Goal: Task Accomplishment & Management: Use online tool/utility

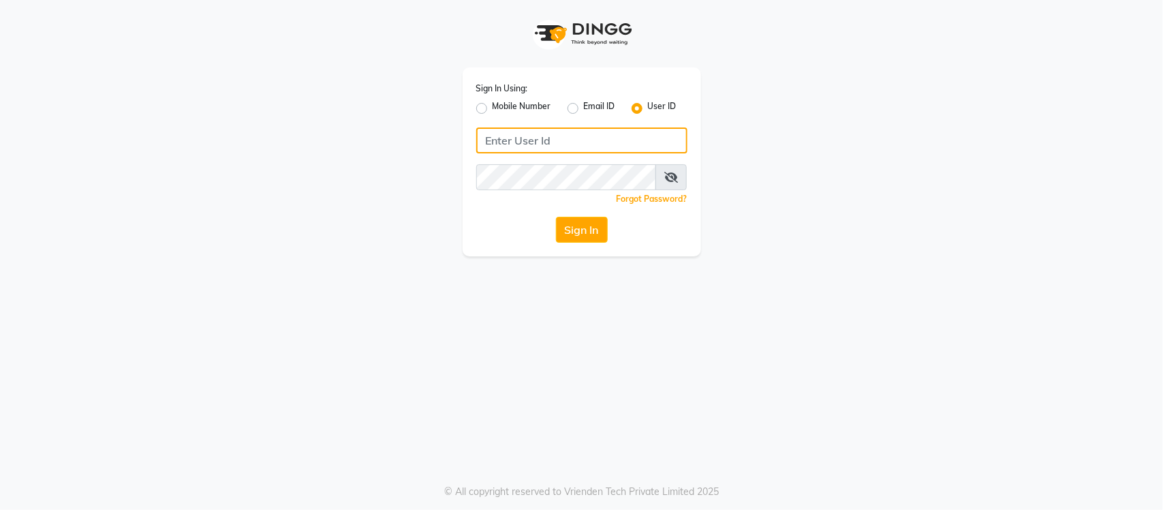
click at [529, 150] on input "Username" at bounding box center [581, 140] width 211 height 26
type input "s"
type input "SANDY"
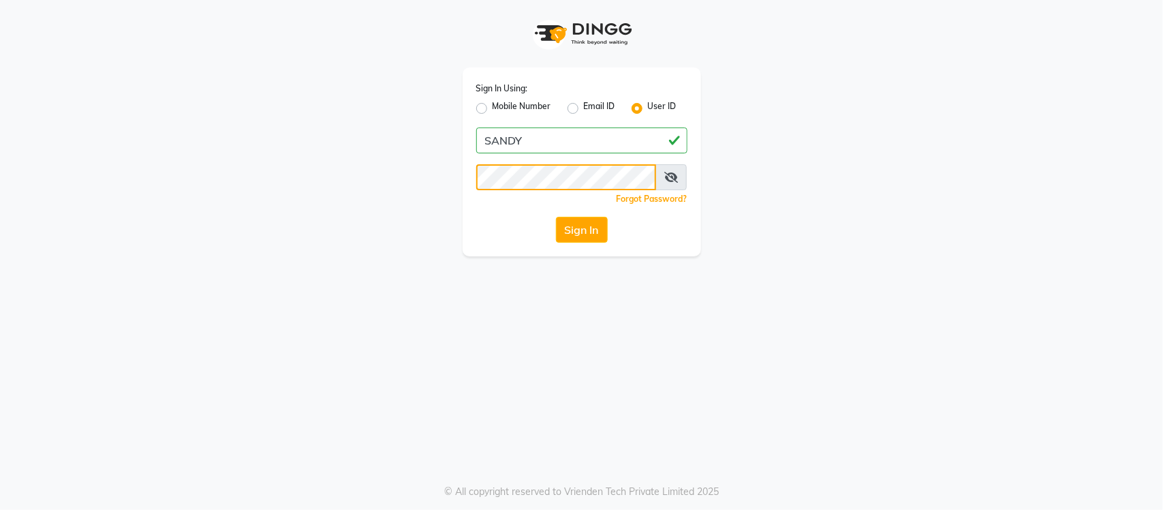
click at [556, 217] on button "Sign In" at bounding box center [582, 230] width 52 height 26
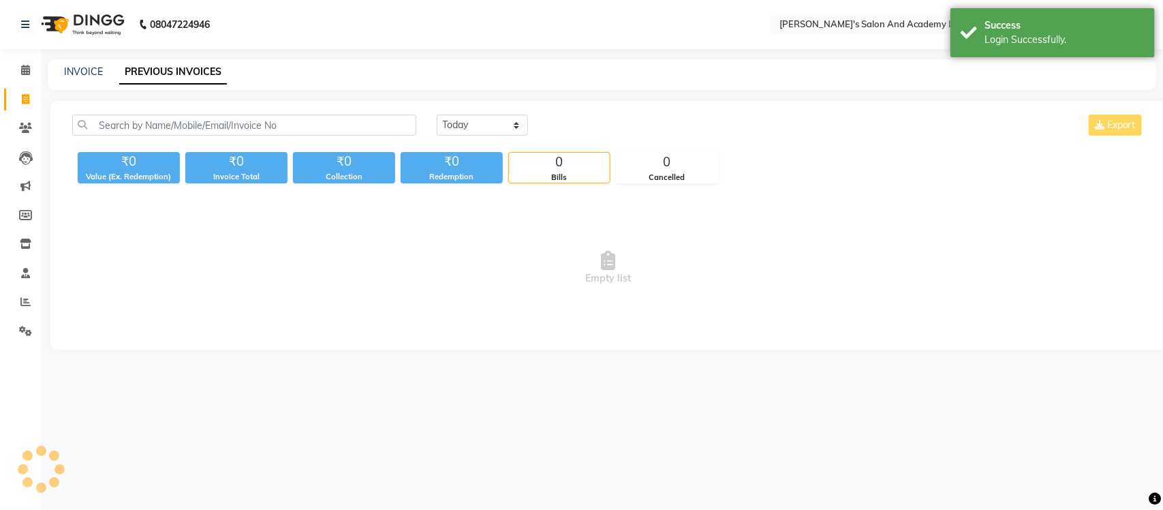
select select "en"
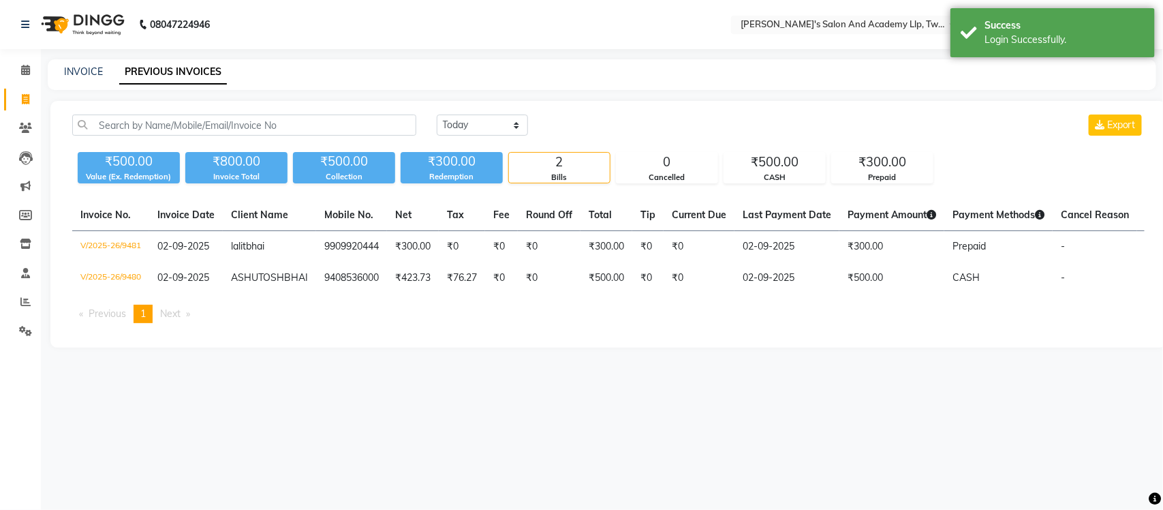
click at [485, 38] on nav "08047224946 Select Location × Sandy Men's Salon And Academy Llp, Twin Star Engl…" at bounding box center [581, 24] width 1163 height 49
click at [31, 70] on span at bounding box center [26, 71] width 24 height 16
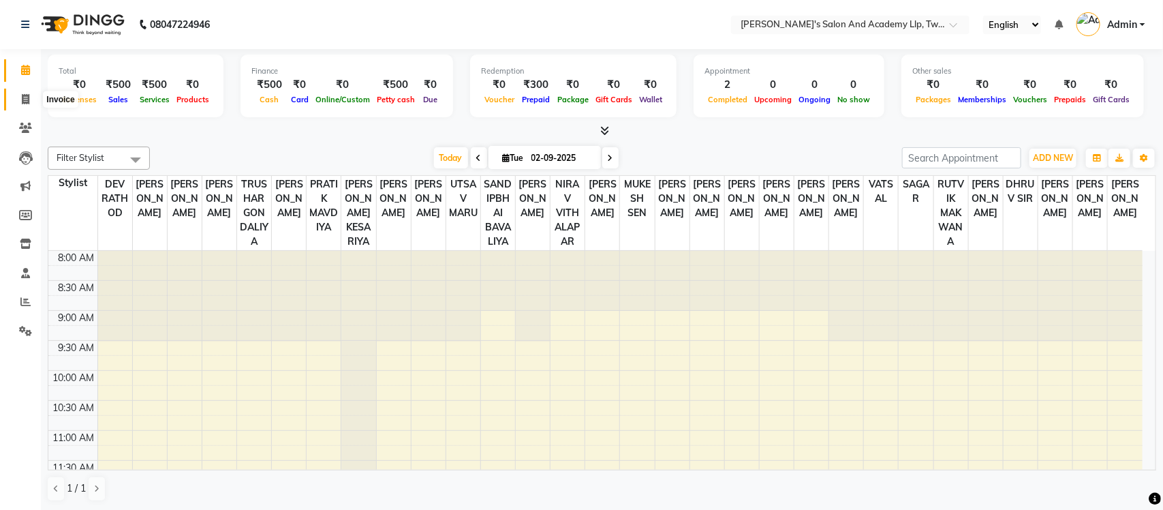
click at [29, 94] on icon at bounding box center [25, 99] width 7 height 10
select select "service"
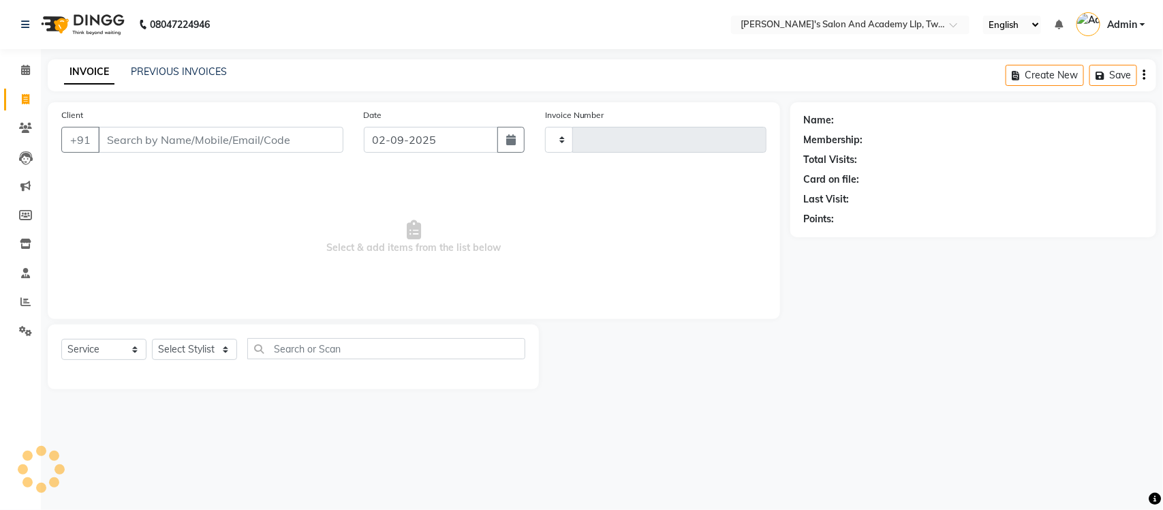
type input "9482"
select select "6985"
select select "membership"
click at [149, 69] on link "PREVIOUS INVOICES" at bounding box center [179, 71] width 96 height 12
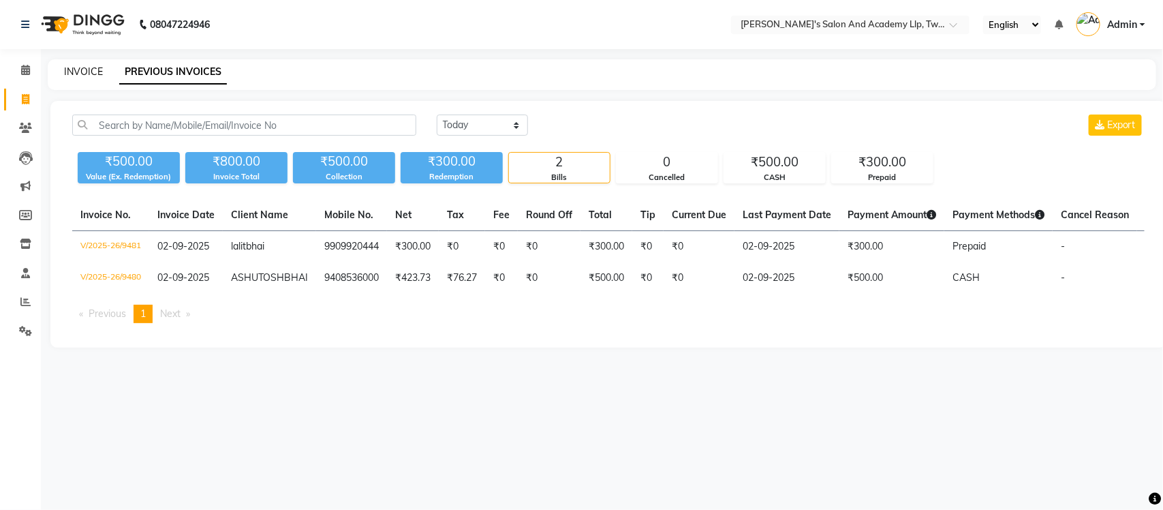
click at [72, 69] on link "INVOICE" at bounding box center [83, 71] width 39 height 12
select select "service"
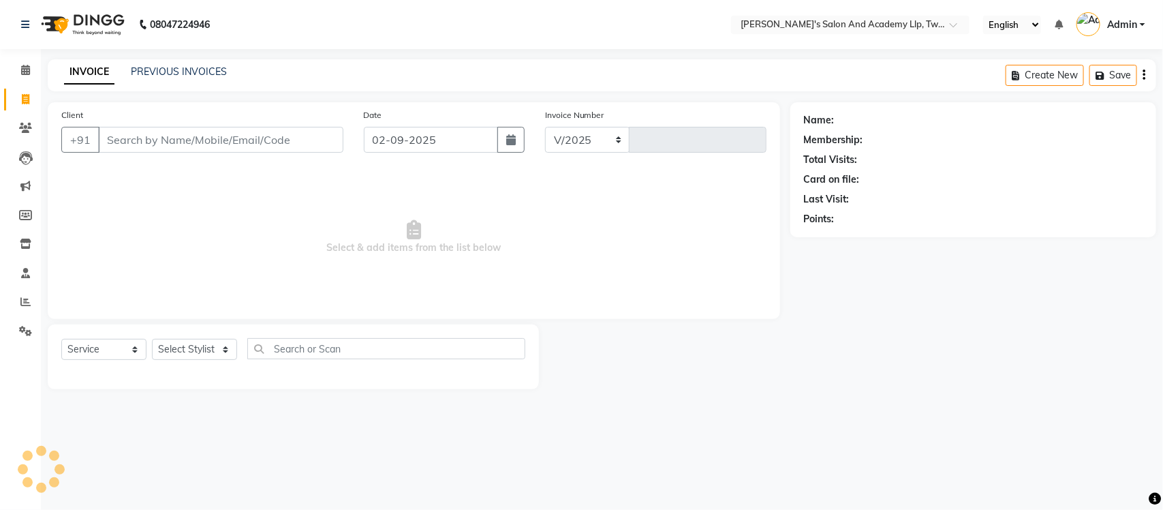
select select "6985"
type input "9482"
select select "membership"
click at [750, 24] on input "text" at bounding box center [837, 26] width 198 height 14
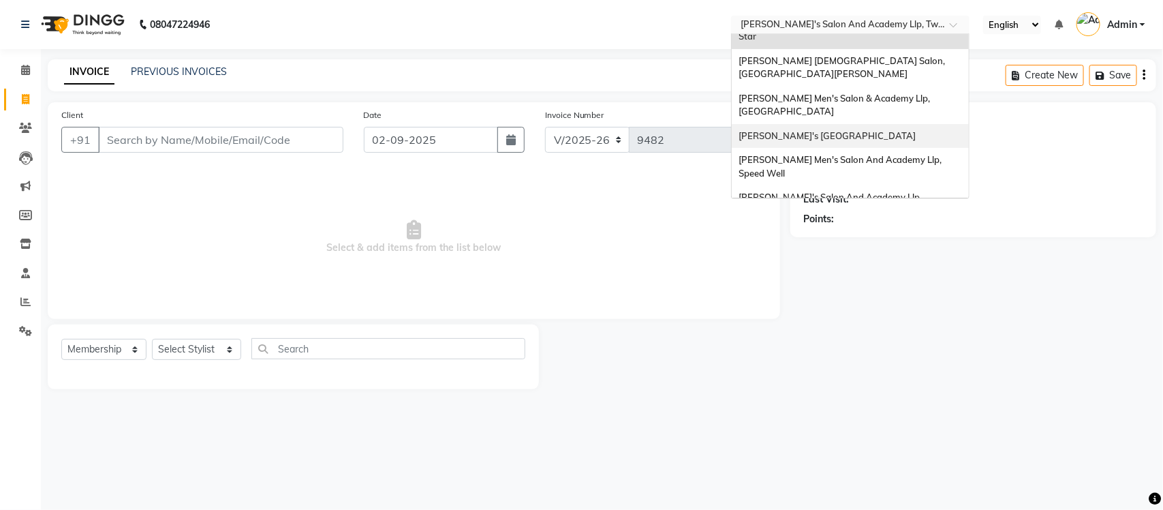
scroll to position [45, 0]
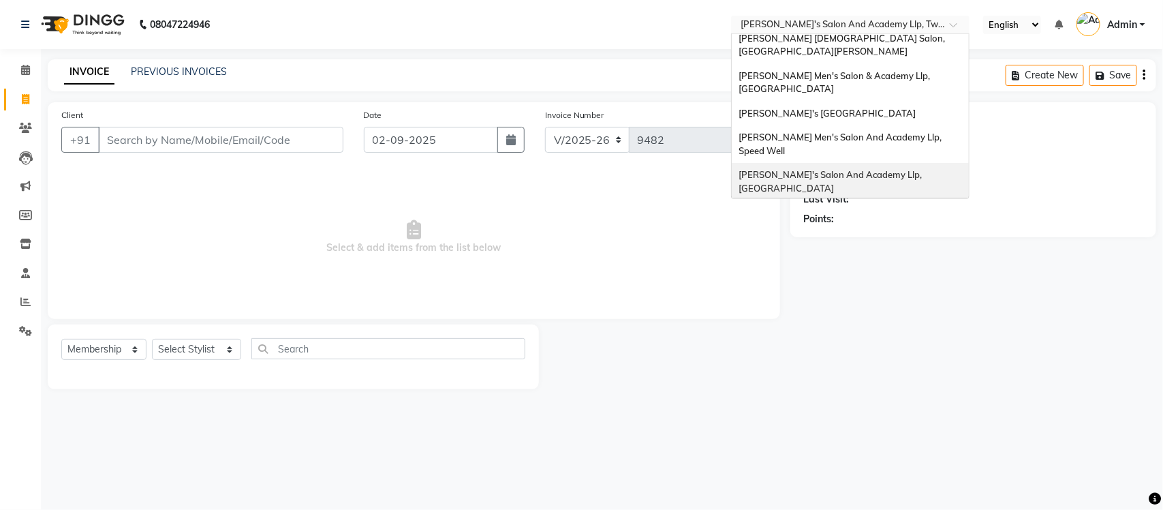
click at [823, 169] on span "Sandy Men's Salon And Academy Llp, University Road" at bounding box center [831, 181] width 185 height 25
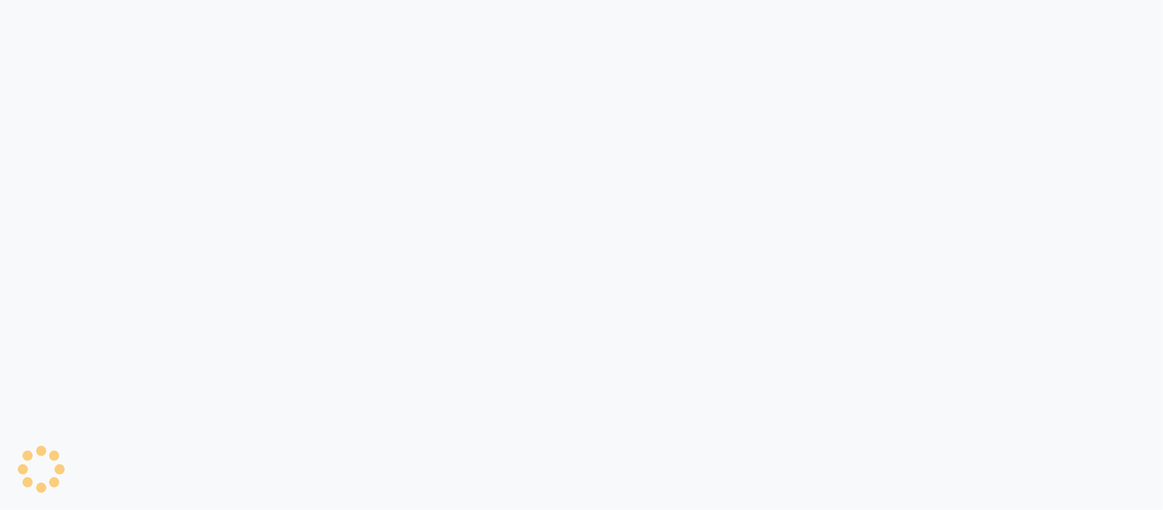
select select "service"
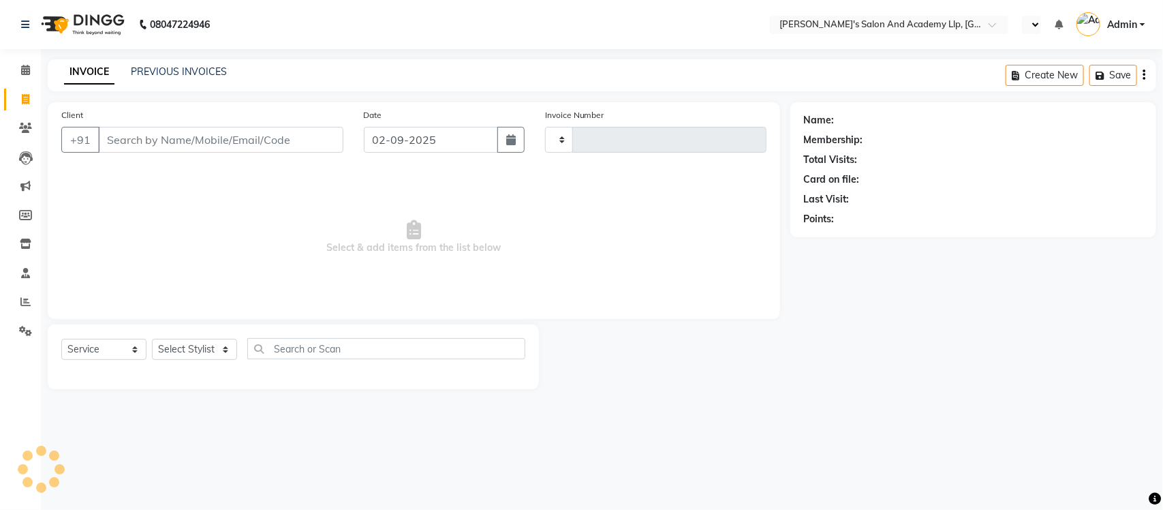
select select "en"
type input "11291"
select select "6983"
select select "membership"
click at [182, 69] on link "PREVIOUS INVOICES" at bounding box center [179, 71] width 96 height 12
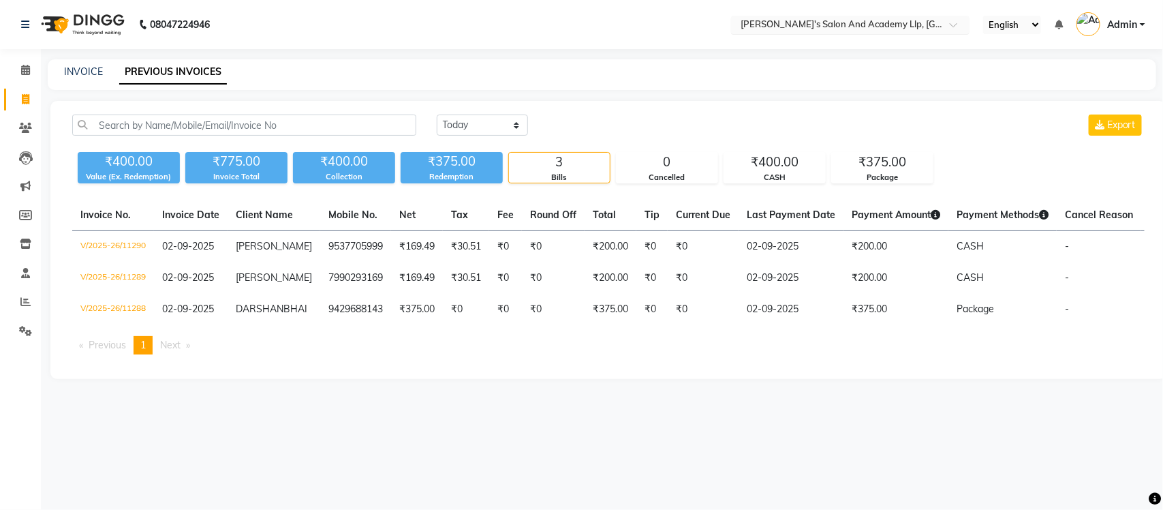
click at [874, 24] on input "text" at bounding box center [837, 26] width 198 height 14
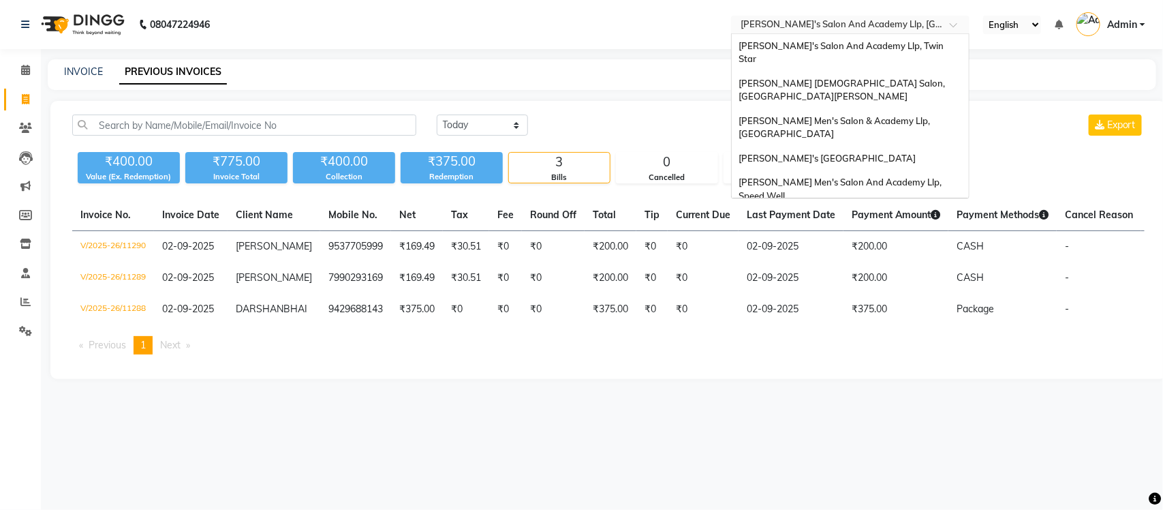
scroll to position [46, 0]
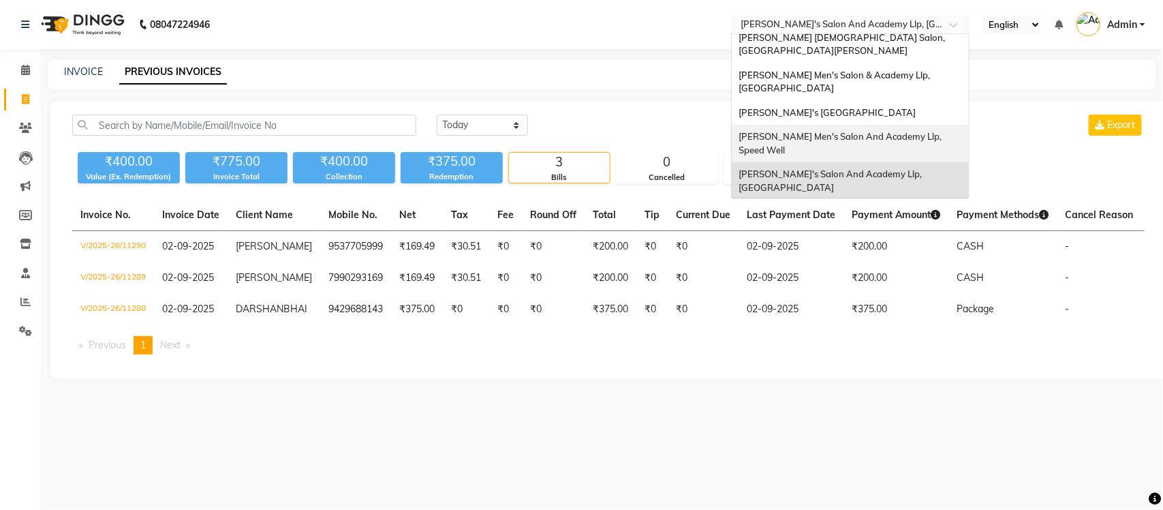
click at [876, 131] on span "[PERSON_NAME] Men's Salon And Academy Llp, Speed Well" at bounding box center [841, 143] width 205 height 25
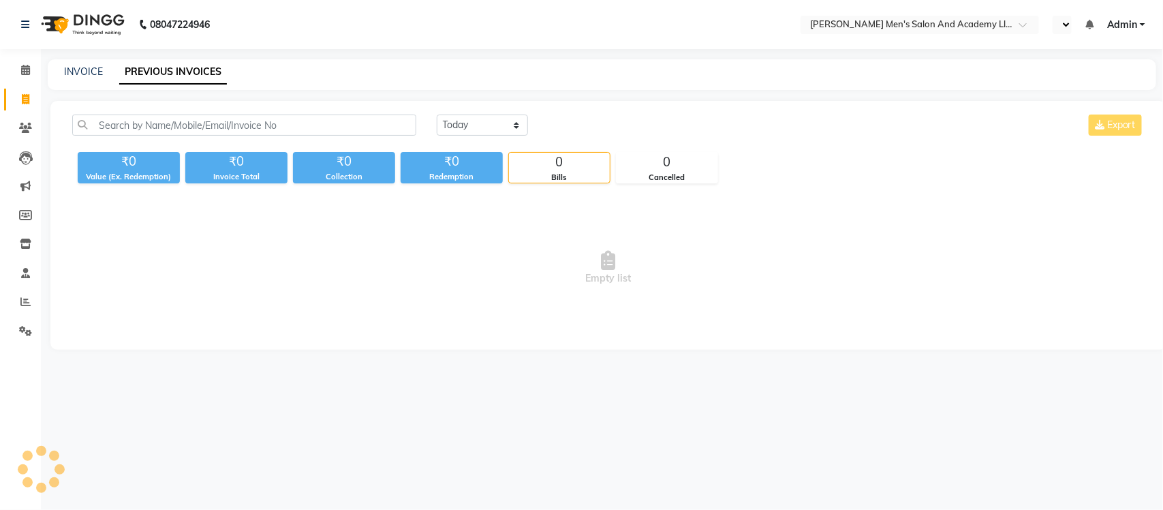
select select "en"
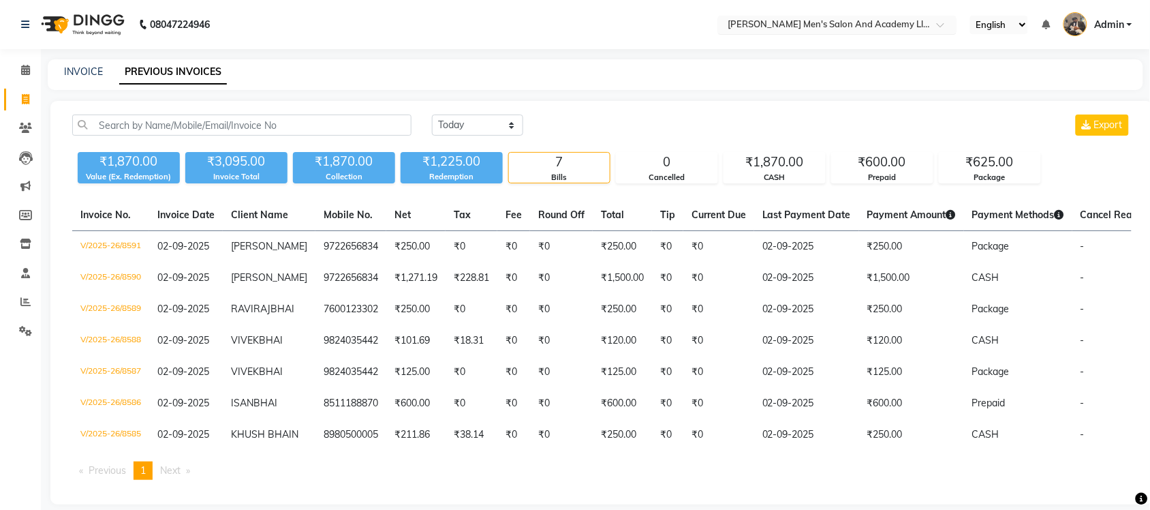
click at [873, 18] on div "× Sandy Men's Salon And Academy Llp, Speed Well" at bounding box center [830, 25] width 205 height 14
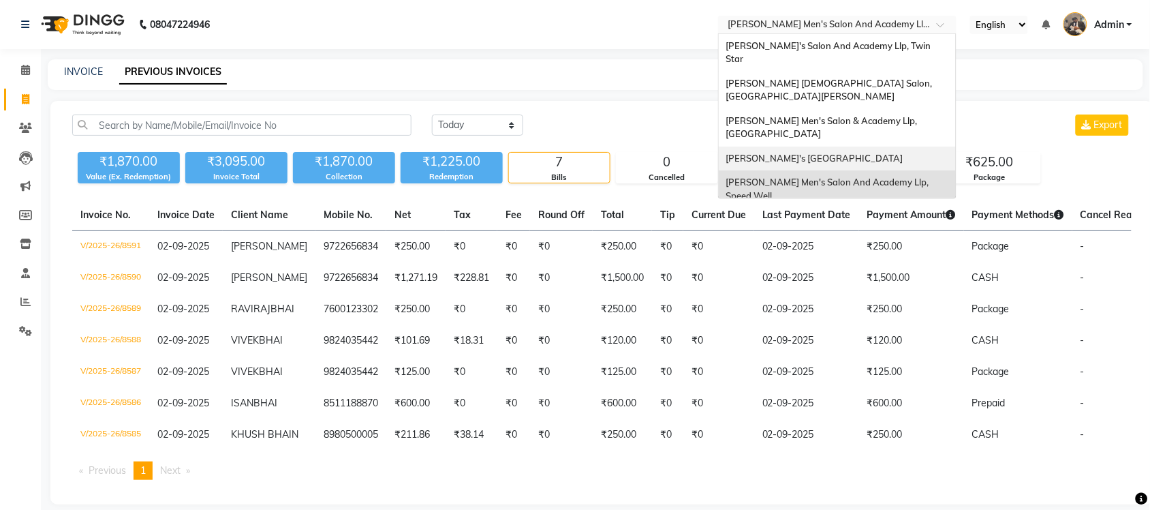
click at [801, 153] on span "[PERSON_NAME]'s [GEOGRAPHIC_DATA]" at bounding box center [814, 158] width 177 height 11
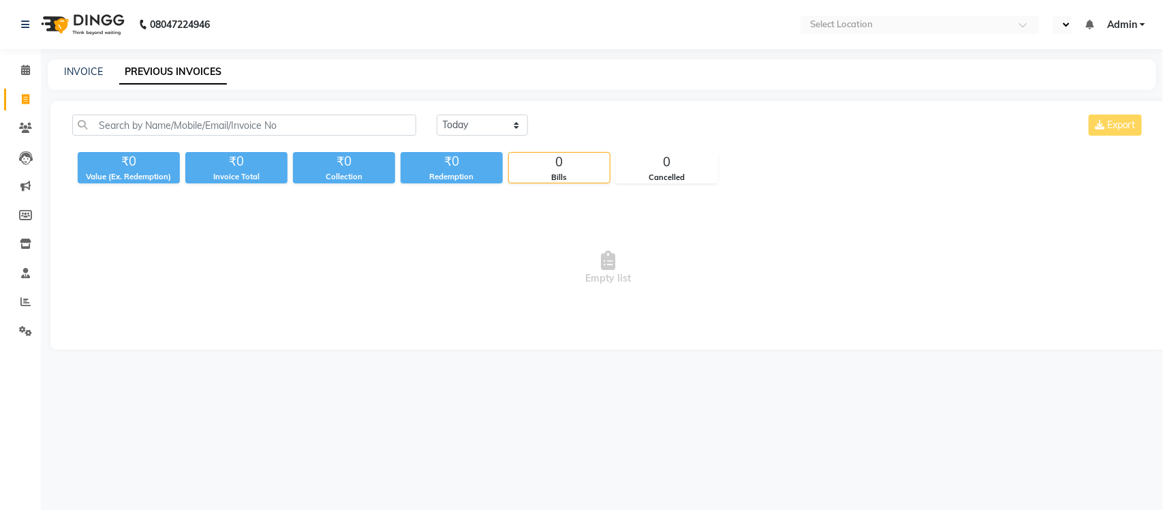
select select "en"
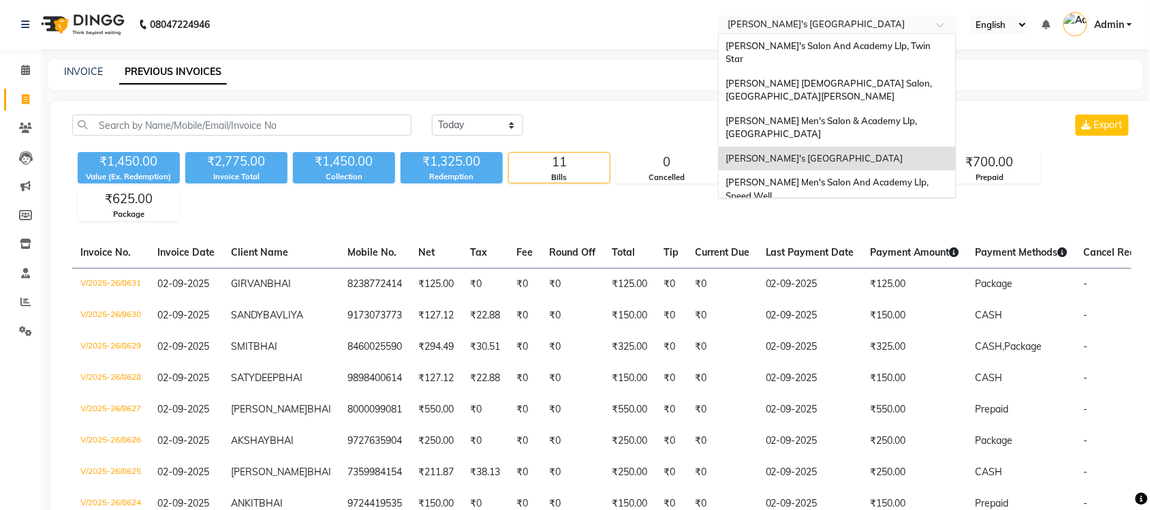
click at [798, 18] on div "× Sandy Men's Salon And Academy Llp, Mavdi Main Road" at bounding box center [816, 25] width 177 height 14
click at [815, 109] on div "[PERSON_NAME] Men's Salon & Academy Llp, [GEOGRAPHIC_DATA]" at bounding box center [837, 127] width 237 height 37
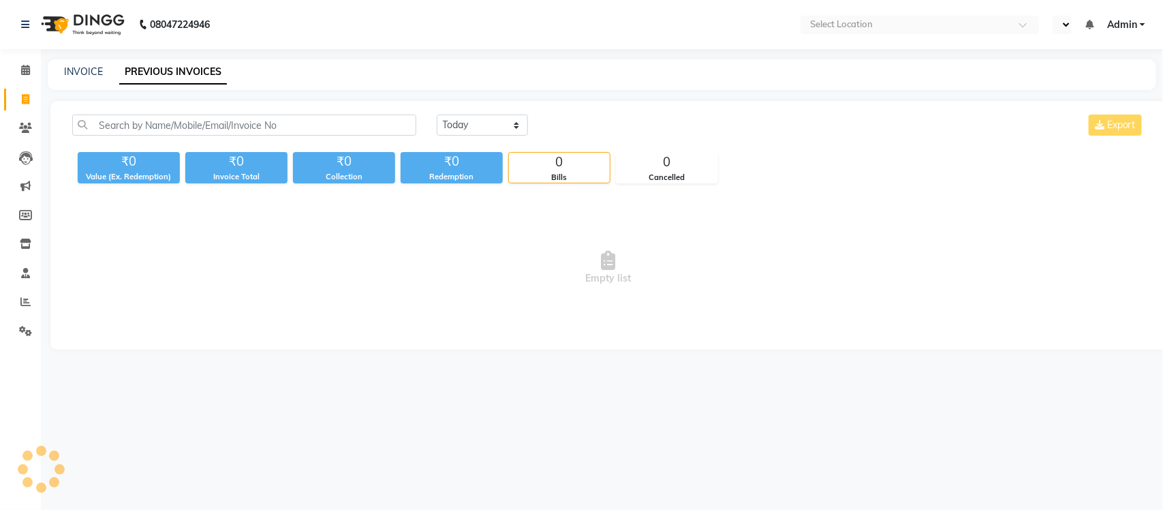
select select "en"
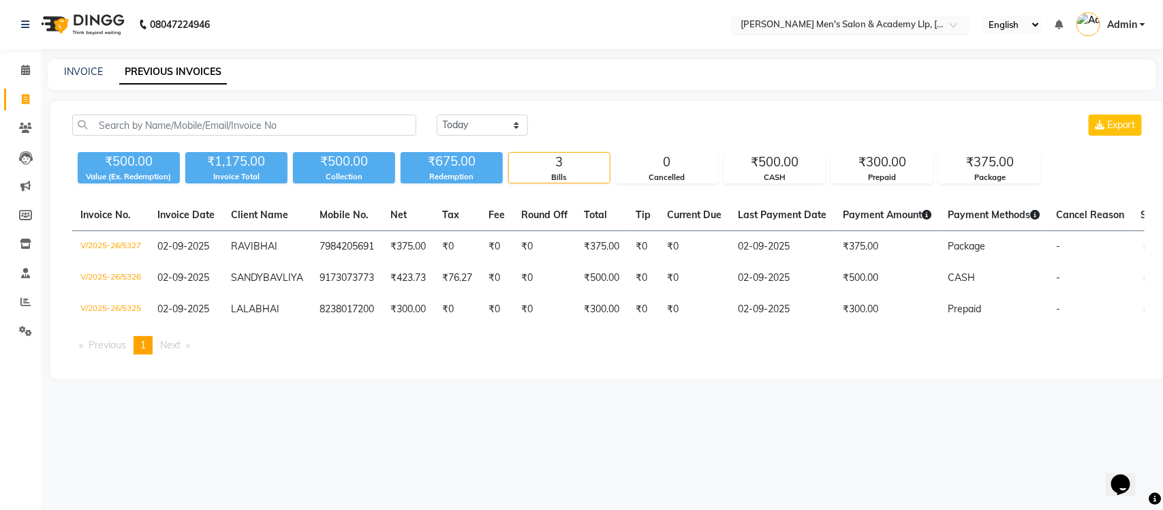
click at [828, 22] on input "text" at bounding box center [837, 26] width 198 height 14
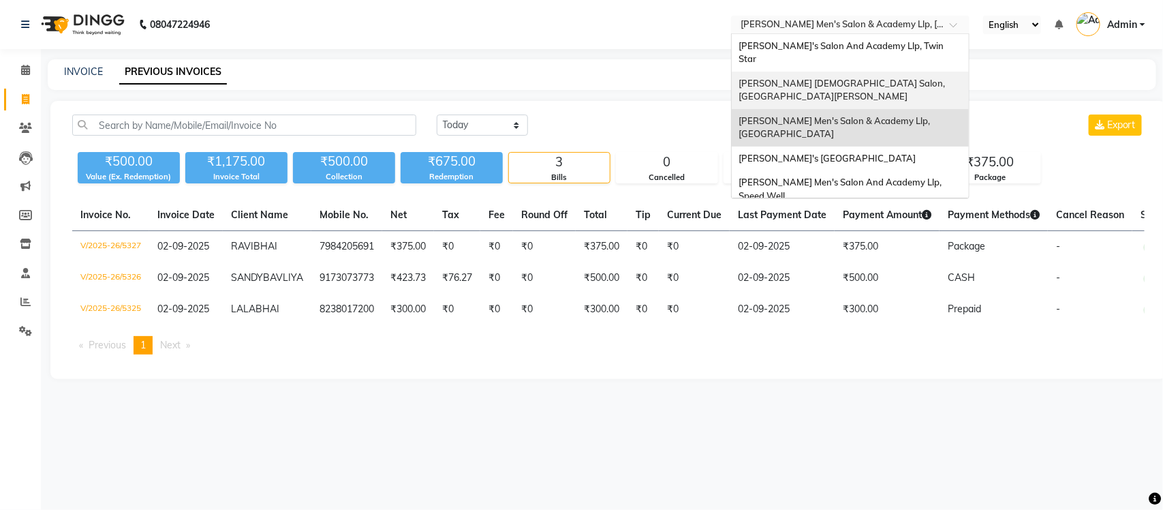
click at [830, 78] on span "[PERSON_NAME] [DEMOGRAPHIC_DATA] Salon, [GEOGRAPHIC_DATA][PERSON_NAME]" at bounding box center [843, 90] width 209 height 25
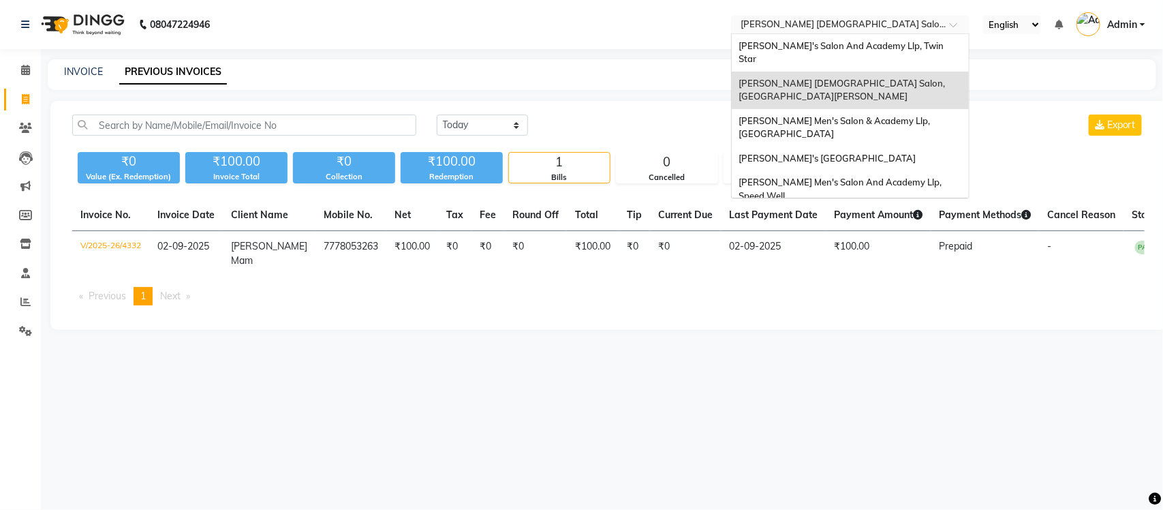
click at [855, 22] on input "text" at bounding box center [837, 26] width 198 height 14
click at [846, 37] on div "[PERSON_NAME]'s Salon And Academy Llp, Twin Star" at bounding box center [850, 52] width 237 height 37
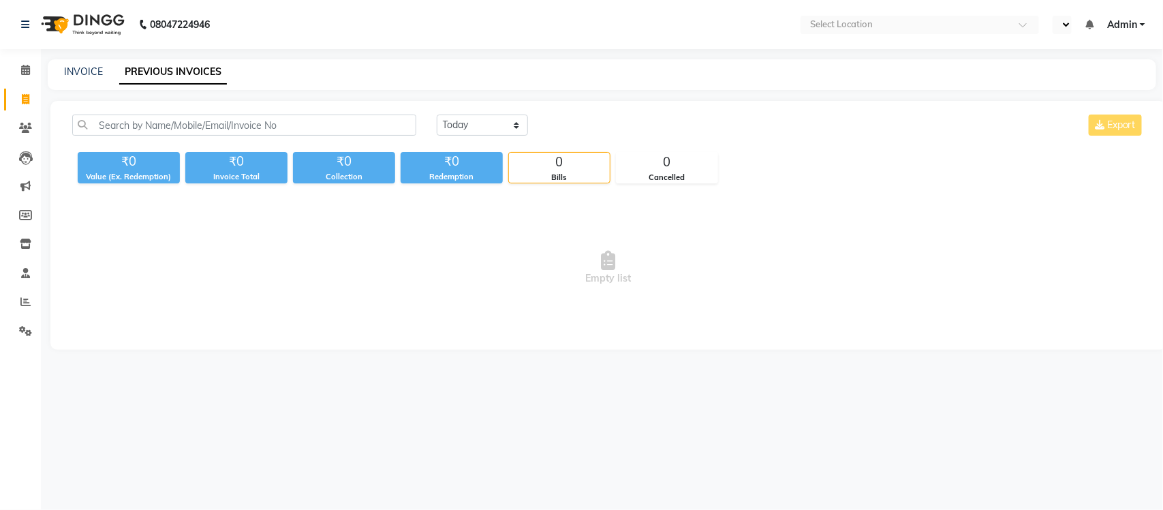
select select "en"
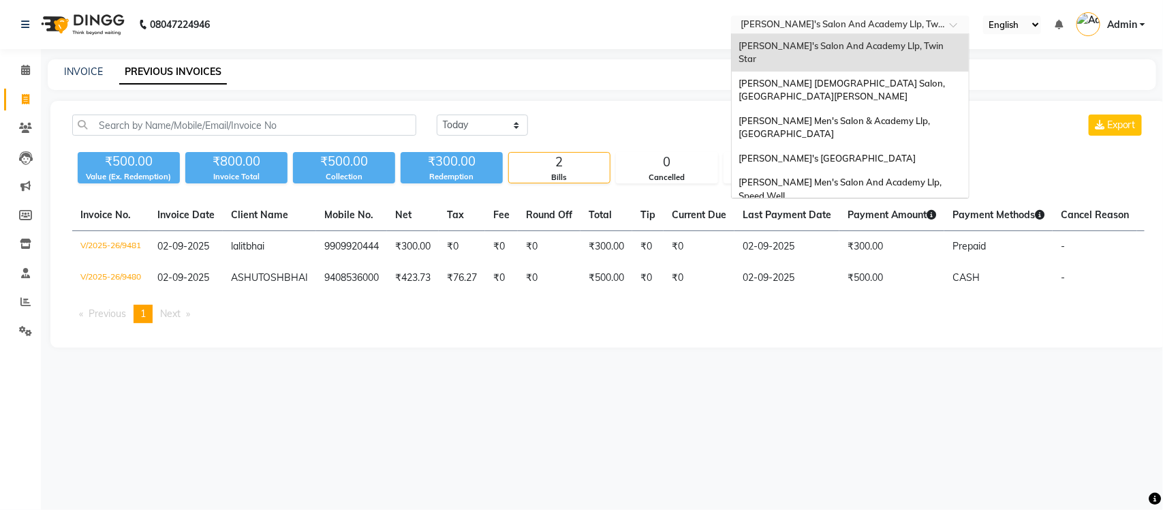
click at [866, 27] on input "text" at bounding box center [837, 26] width 198 height 14
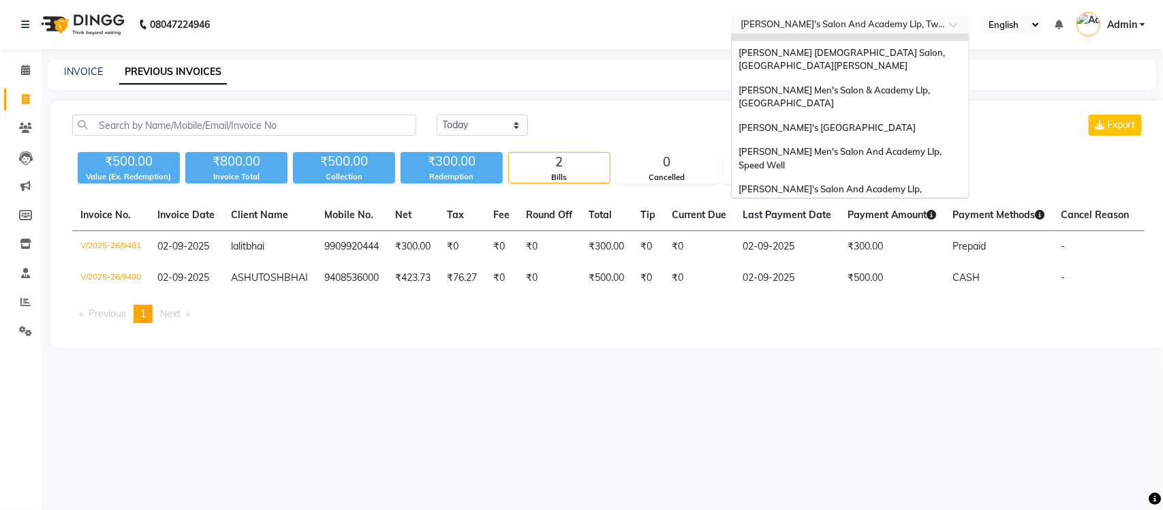
scroll to position [45, 0]
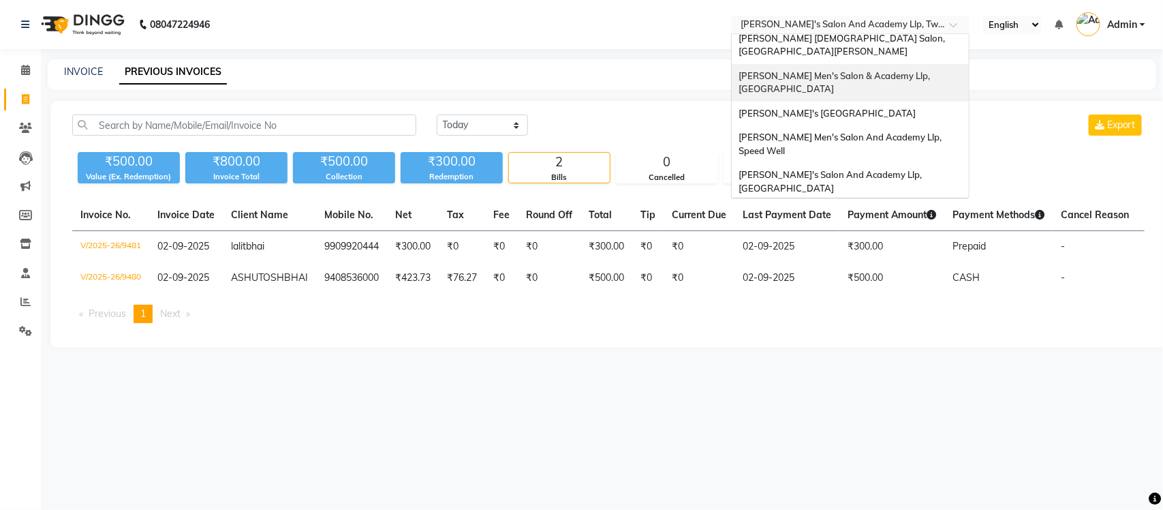
click at [891, 70] on span "[PERSON_NAME] Men's Salon & Academy Llp, [GEOGRAPHIC_DATA]" at bounding box center [836, 82] width 194 height 25
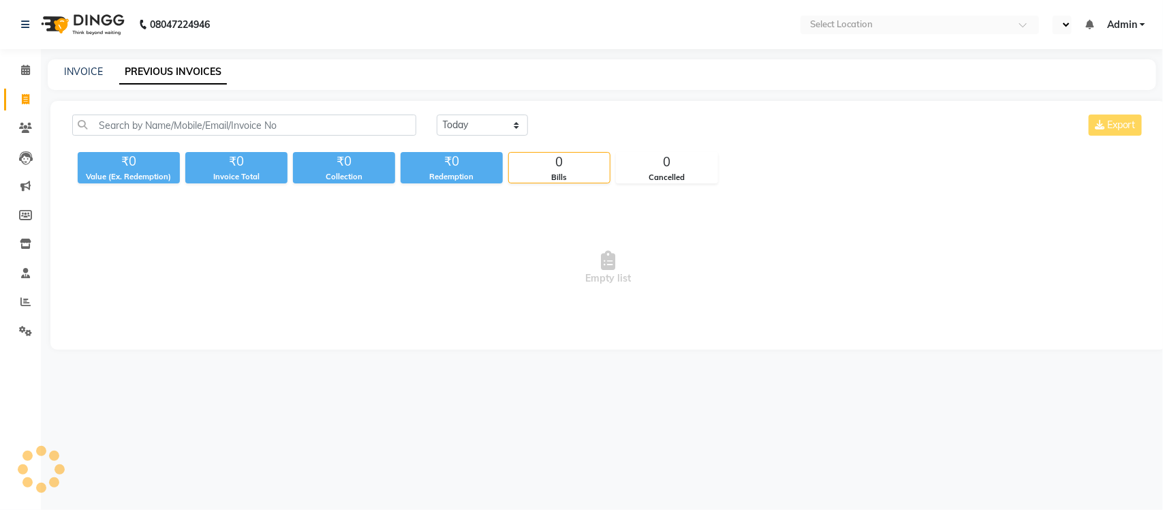
select select "en"
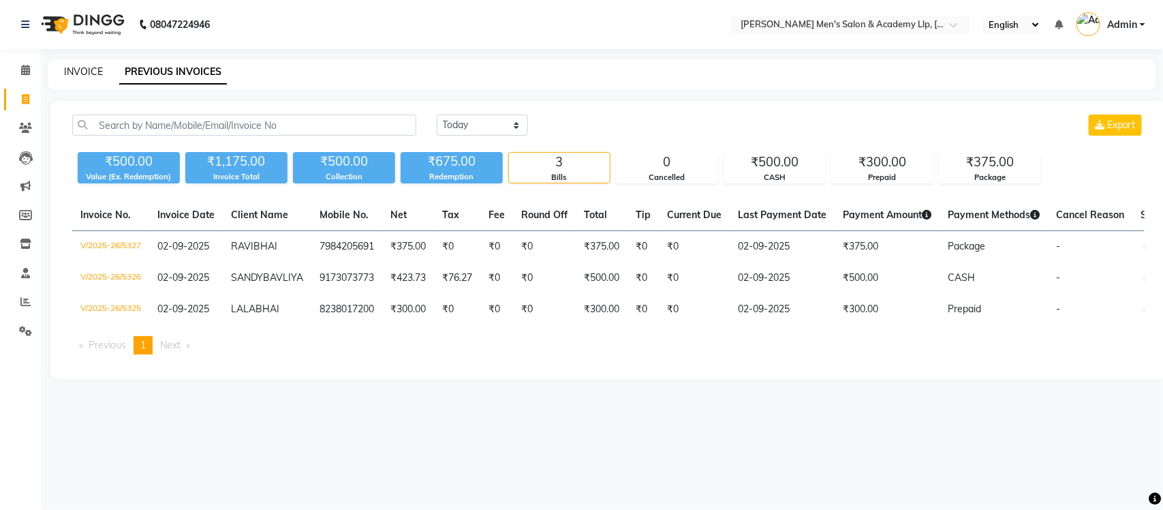
click at [90, 73] on link "INVOICE" at bounding box center [83, 71] width 39 height 12
select select "8248"
select select "service"
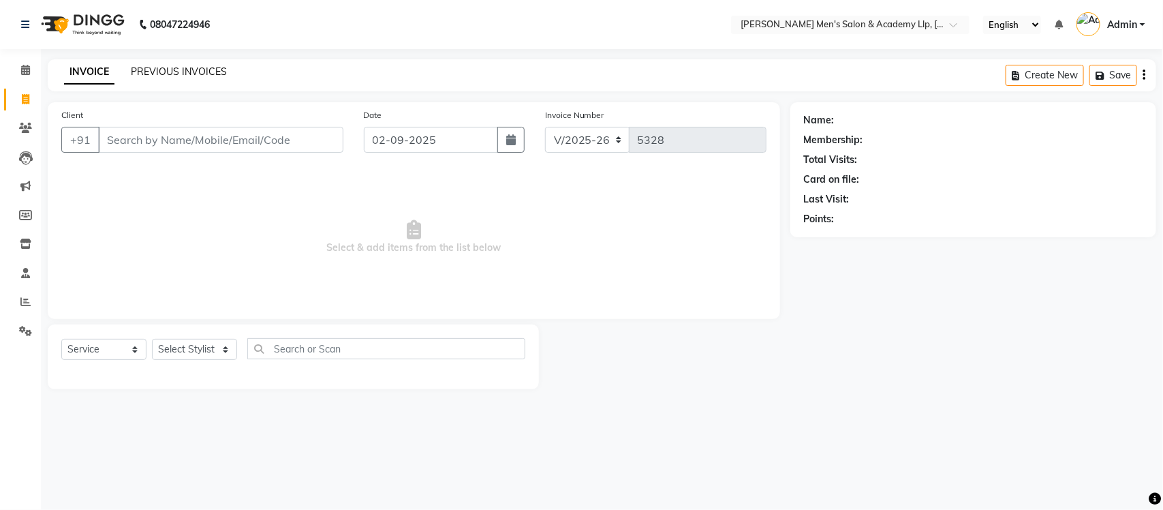
click at [153, 65] on link "PREVIOUS INVOICES" at bounding box center [179, 71] width 96 height 12
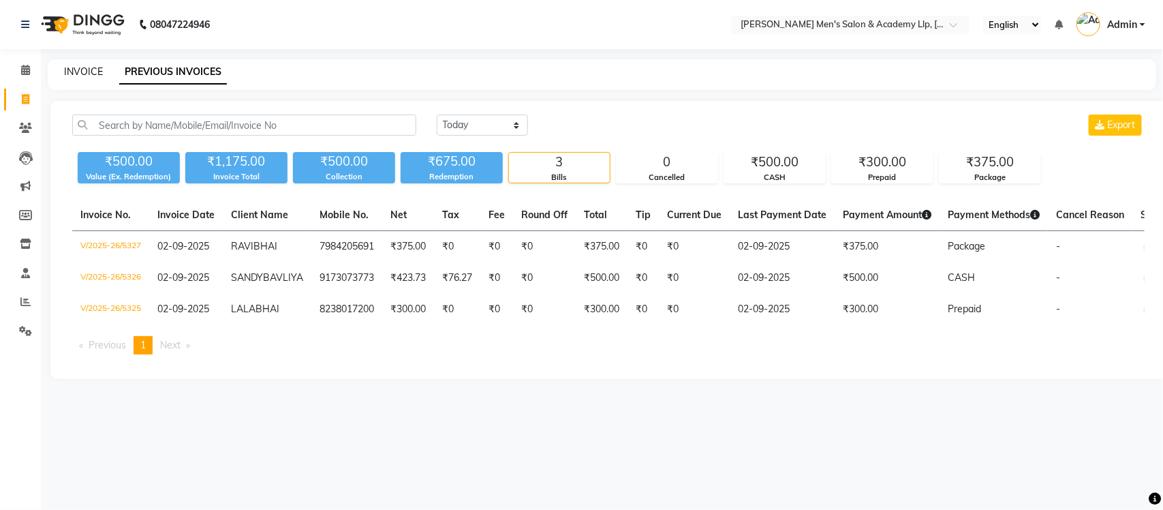
click at [87, 72] on link "INVOICE" at bounding box center [83, 71] width 39 height 12
select select "service"
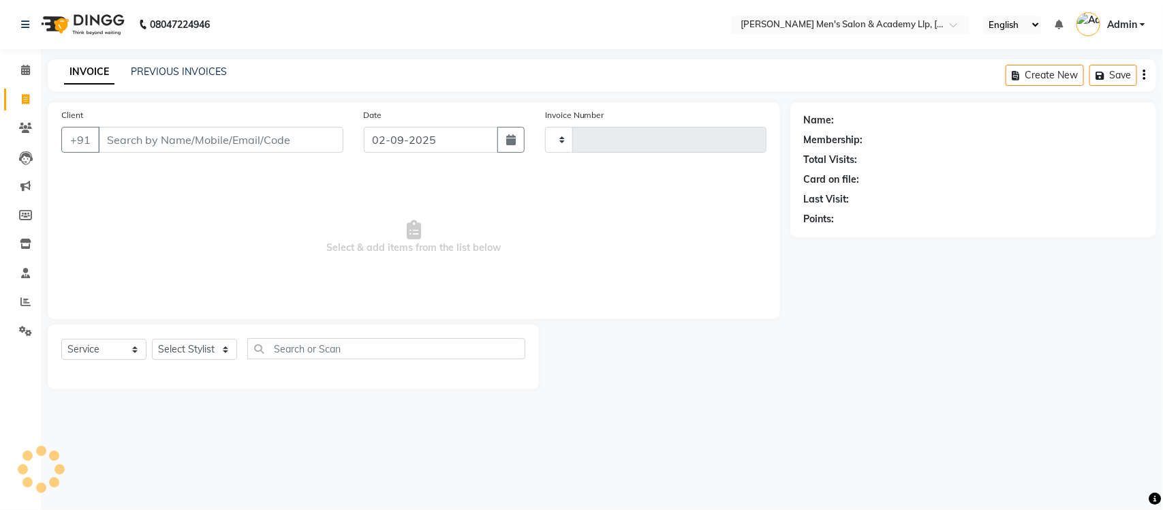
type input "5328"
select select "8248"
select select "membership"
click at [159, 72] on link "PREVIOUS INVOICES" at bounding box center [179, 71] width 96 height 12
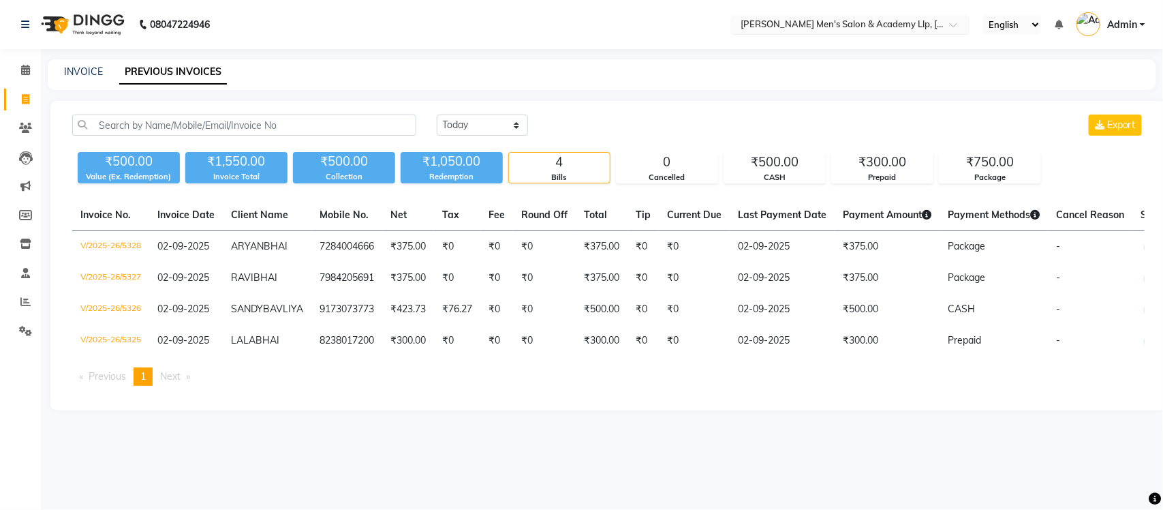
click at [778, 25] on input "text" at bounding box center [837, 26] width 198 height 14
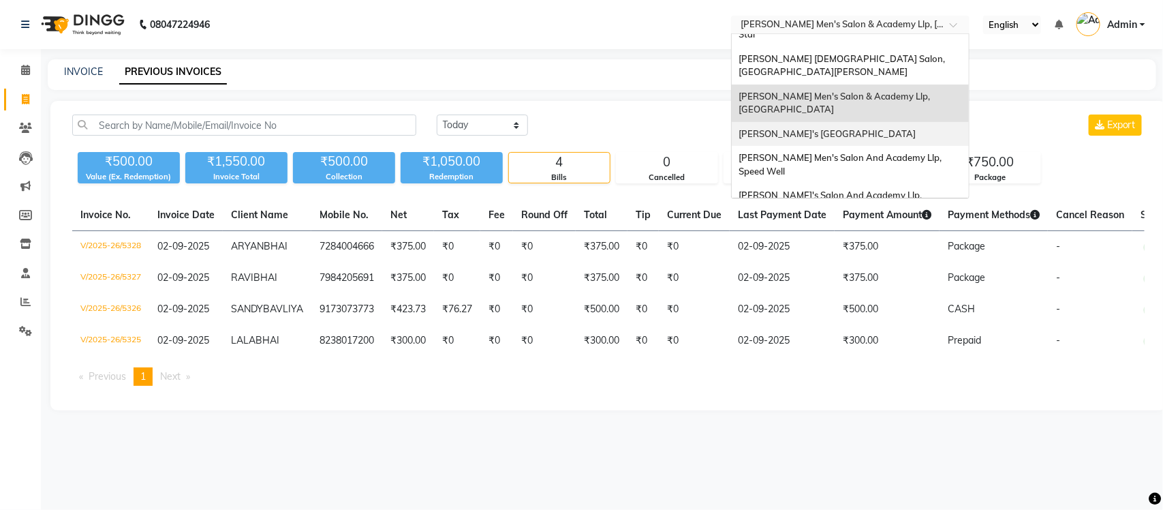
scroll to position [45, 0]
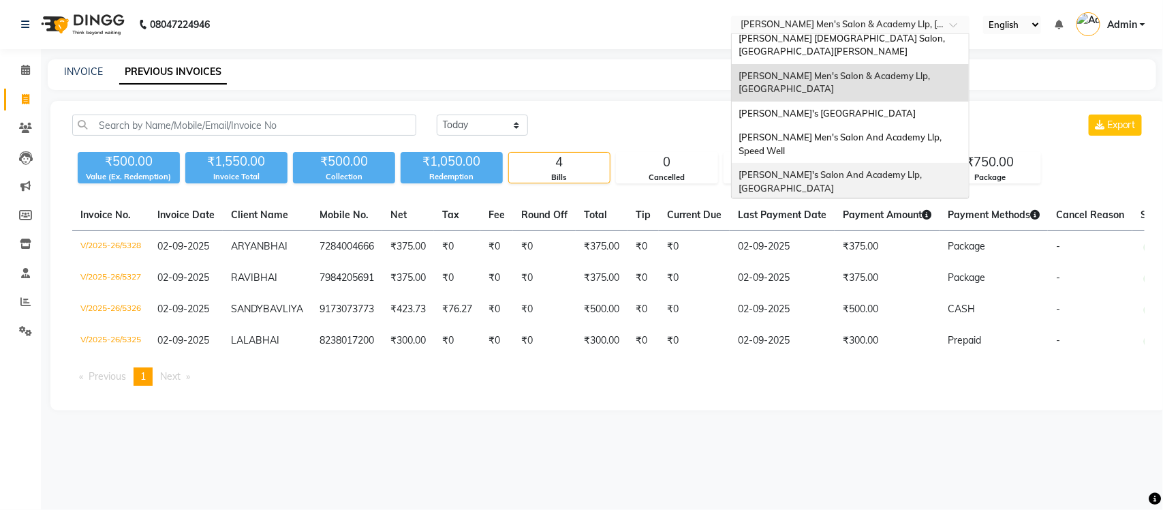
click at [796, 163] on div "[PERSON_NAME]'s Salon And Academy Llp, [GEOGRAPHIC_DATA]" at bounding box center [850, 181] width 237 height 37
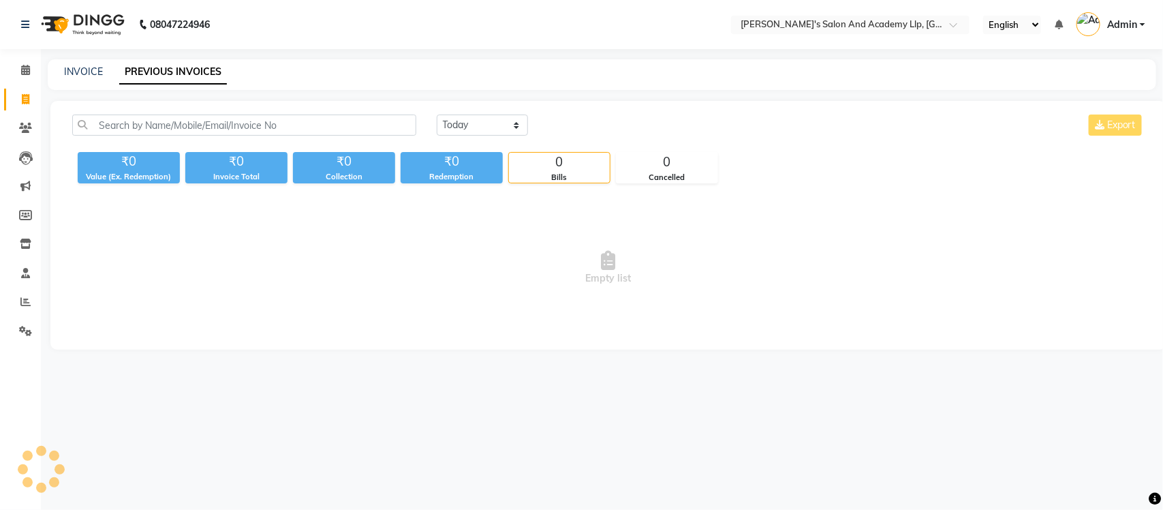
select select "en"
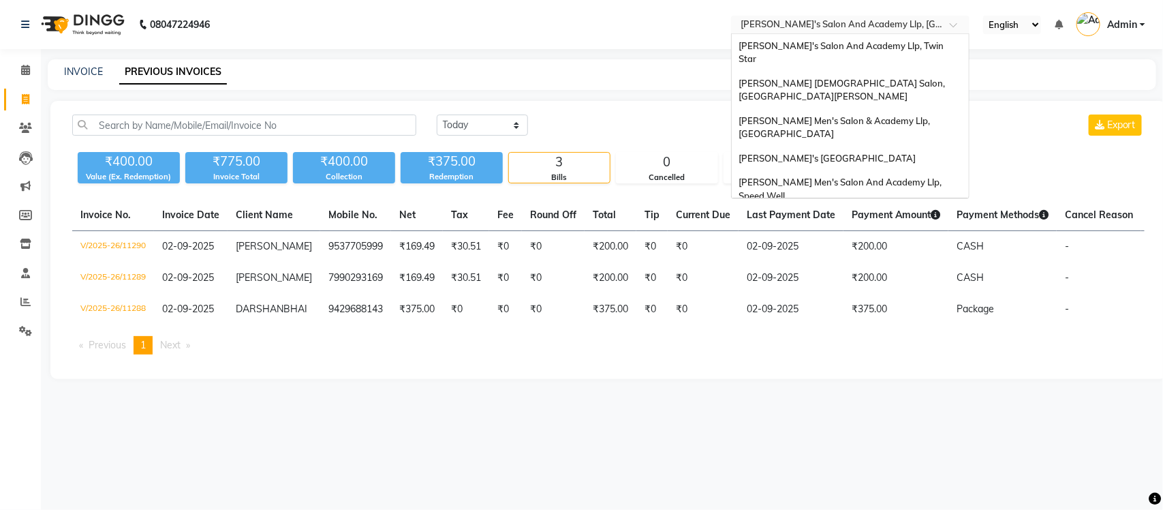
click at [897, 22] on input "text" at bounding box center [837, 26] width 198 height 14
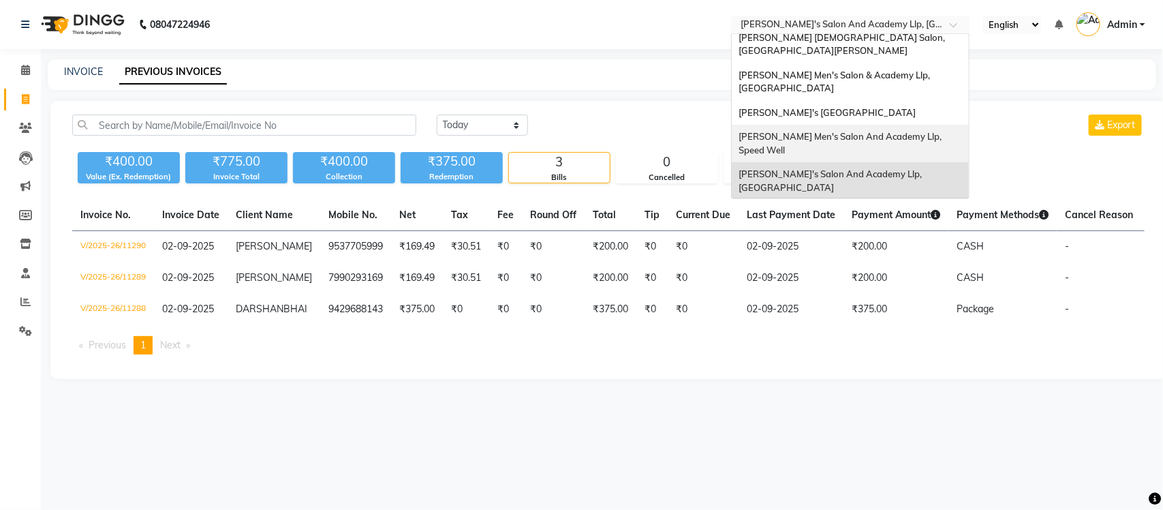
click at [901, 131] on span "[PERSON_NAME] Men's Salon And Academy Llp, Speed Well" at bounding box center [841, 143] width 205 height 25
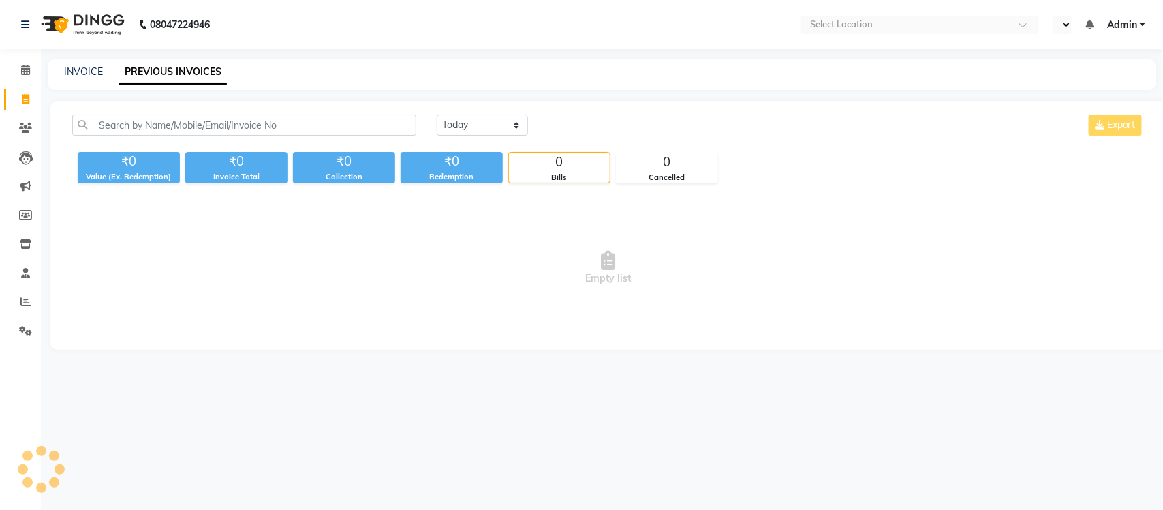
select select "en"
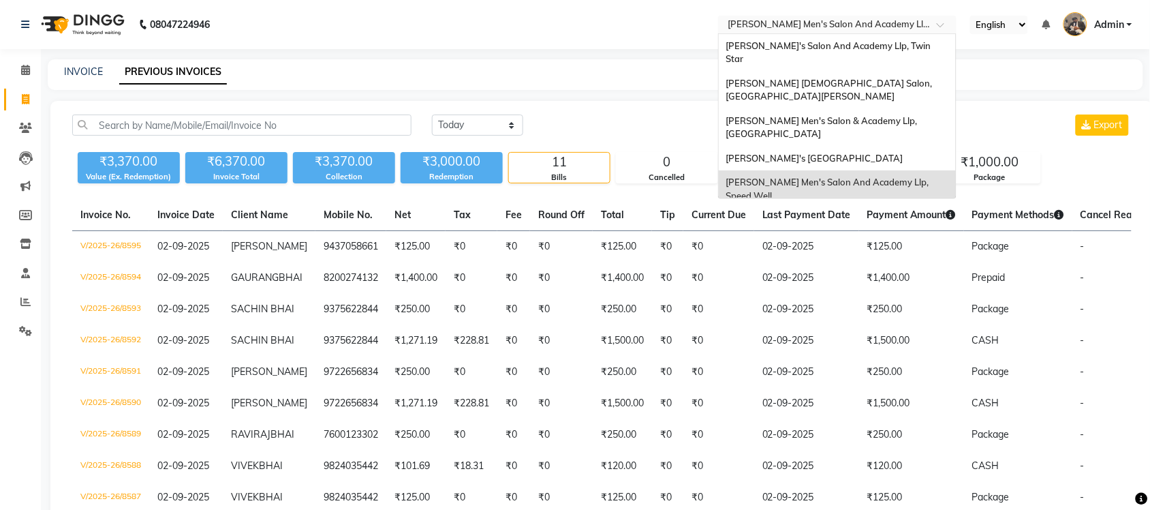
click at [900, 19] on input "text" at bounding box center [824, 26] width 198 height 14
click at [889, 147] on div "[PERSON_NAME]'s [GEOGRAPHIC_DATA]" at bounding box center [837, 159] width 237 height 25
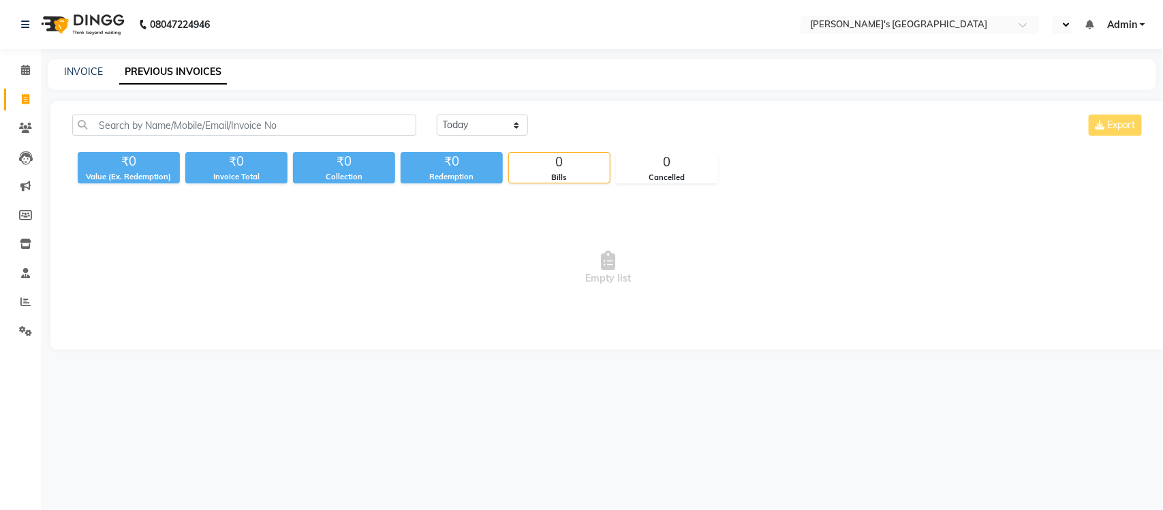
select select "en"
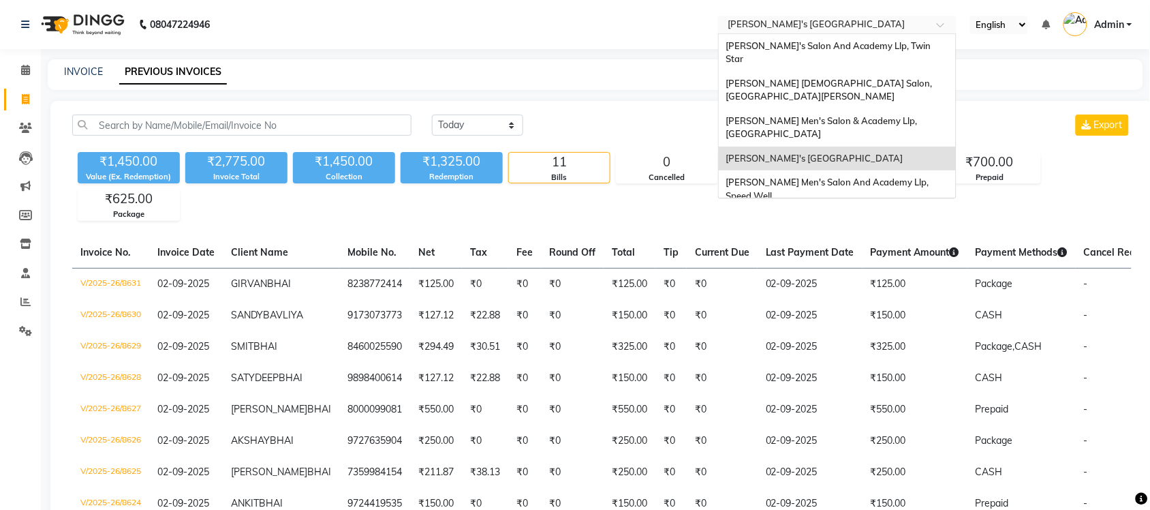
click at [861, 22] on input "text" at bounding box center [824, 26] width 198 height 14
click at [868, 115] on span "Sandy Men's Salon & Academy Llp, Ravapar Road" at bounding box center [823, 127] width 194 height 25
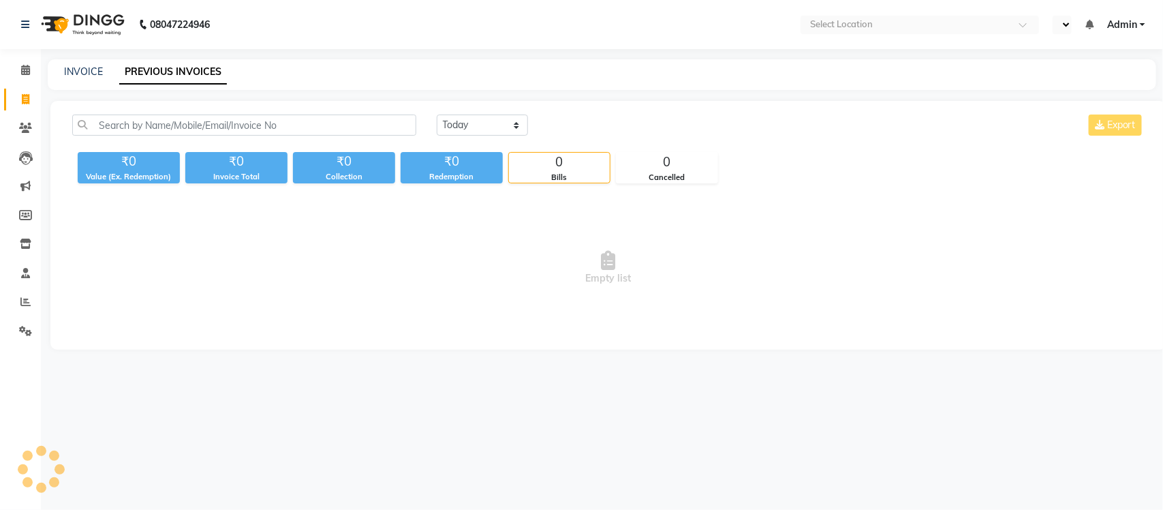
select select "en"
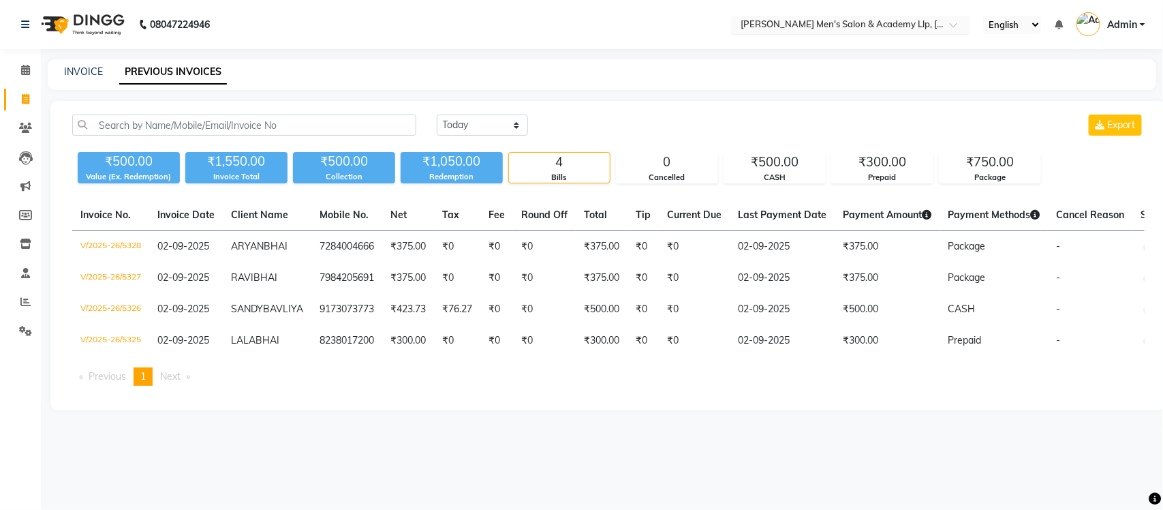
click at [900, 22] on input "text" at bounding box center [837, 26] width 198 height 14
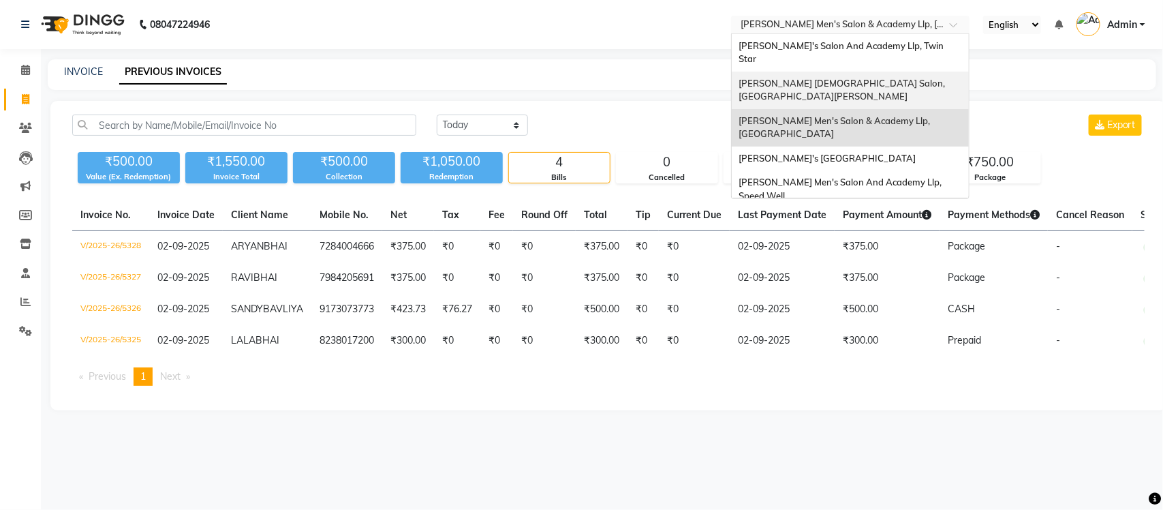
click at [877, 72] on div "[PERSON_NAME] [DEMOGRAPHIC_DATA] Salon, [GEOGRAPHIC_DATA][PERSON_NAME]" at bounding box center [850, 90] width 237 height 37
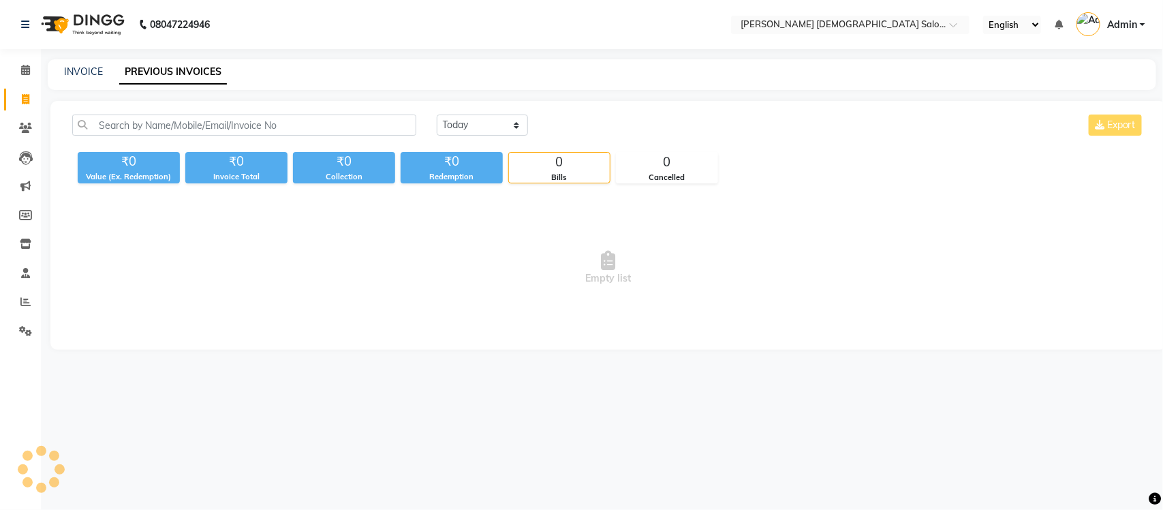
select select "en"
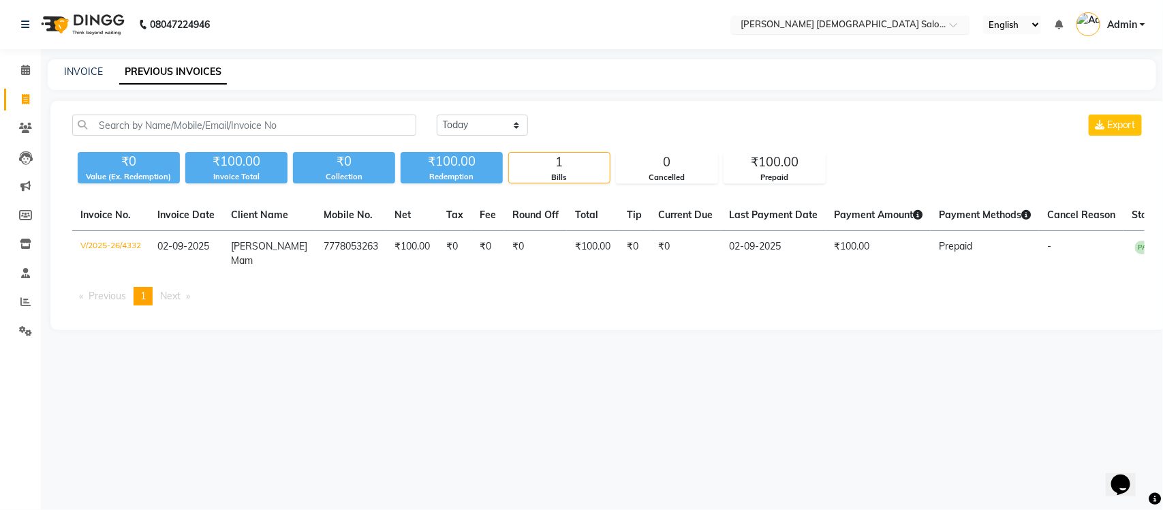
click at [856, 24] on input "text" at bounding box center [837, 26] width 198 height 14
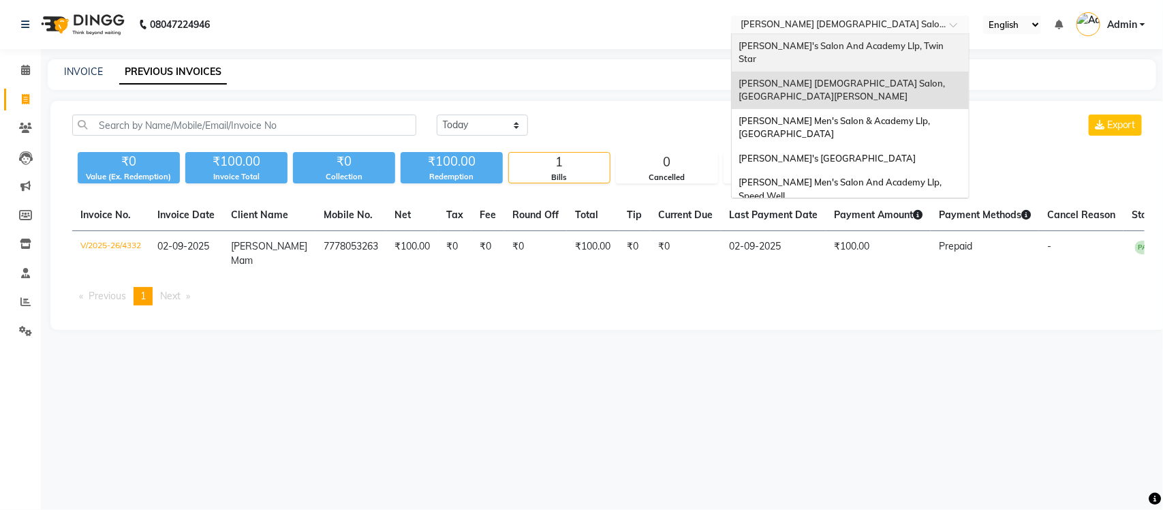
click at [844, 49] on span "[PERSON_NAME]'s Salon And Academy Llp, Twin Star" at bounding box center [842, 52] width 207 height 25
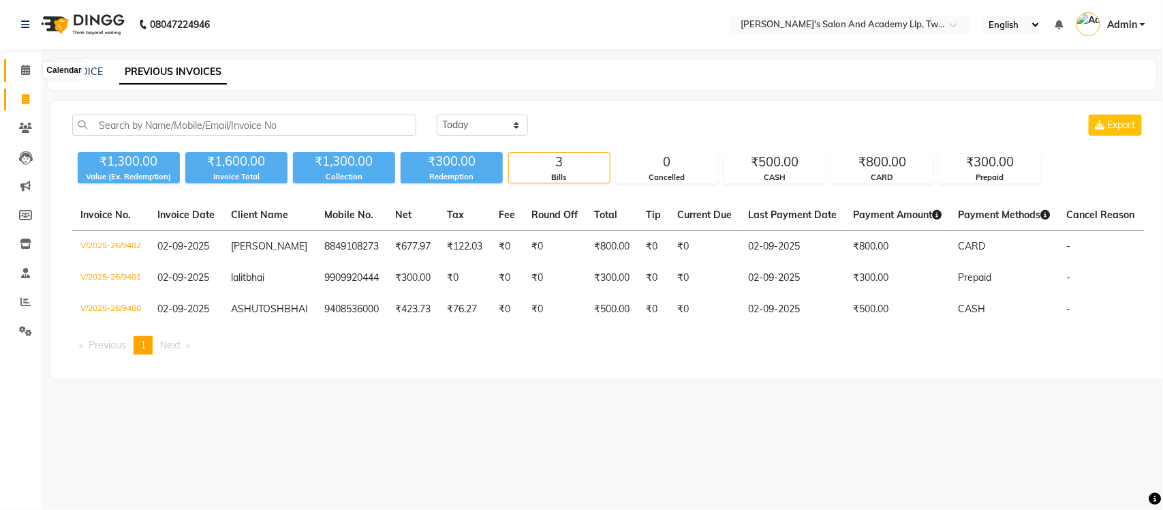
click at [31, 65] on span at bounding box center [26, 71] width 24 height 16
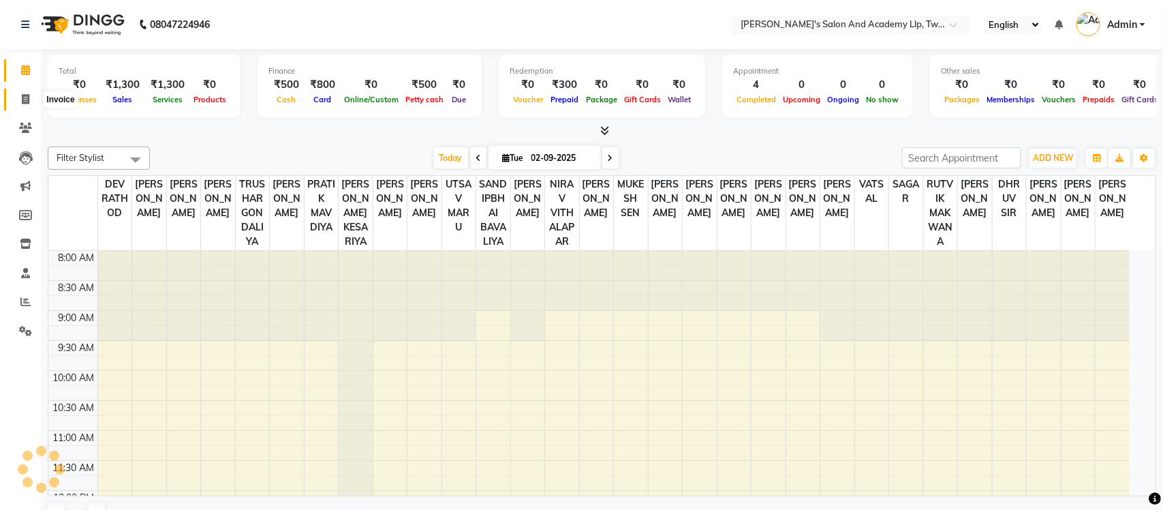
click at [31, 94] on span at bounding box center [26, 100] width 24 height 16
select select "service"
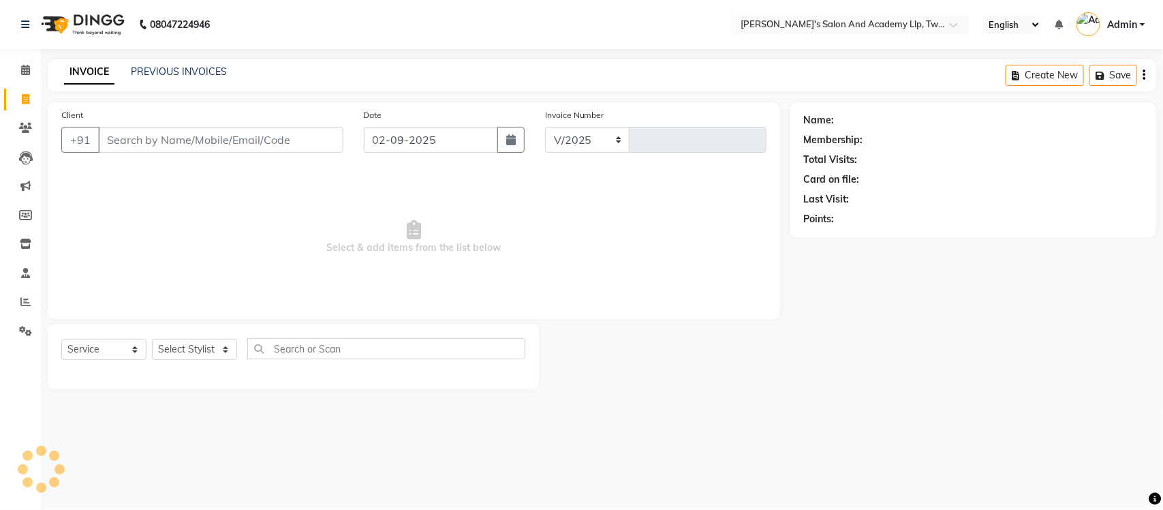
select select "6985"
type input "9483"
select select "membership"
click at [187, 76] on link "PREVIOUS INVOICES" at bounding box center [179, 71] width 96 height 12
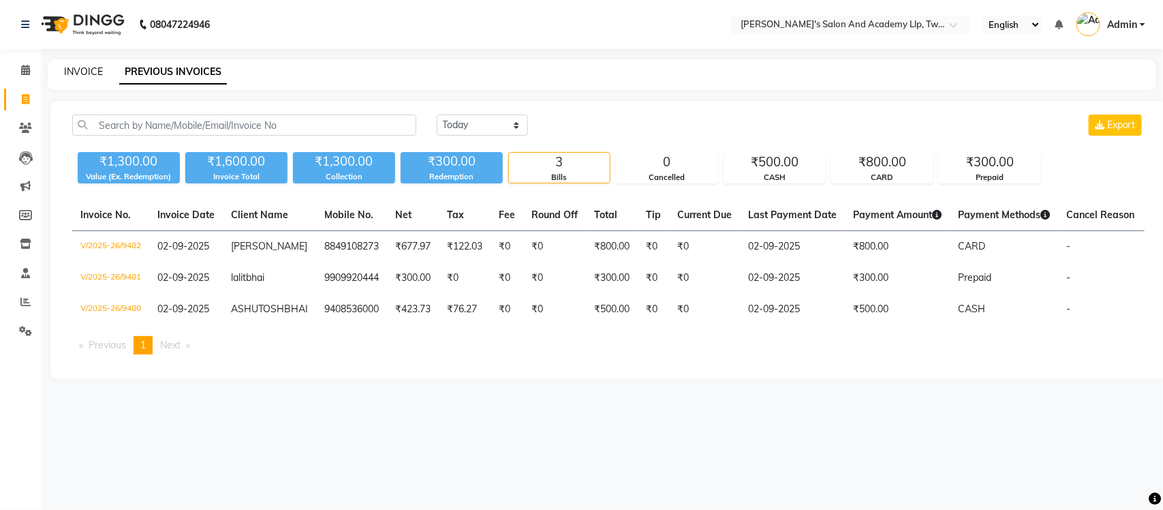
click at [97, 73] on link "INVOICE" at bounding box center [83, 71] width 39 height 12
select select "service"
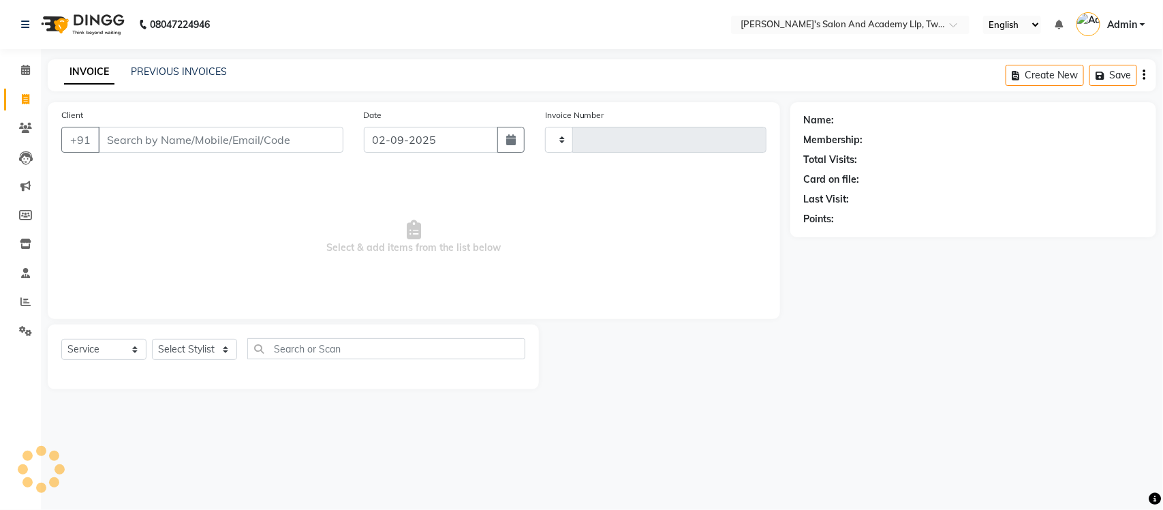
type input "9483"
select select "6985"
select select "membership"
click at [157, 70] on link "PREVIOUS INVOICES" at bounding box center [179, 71] width 96 height 12
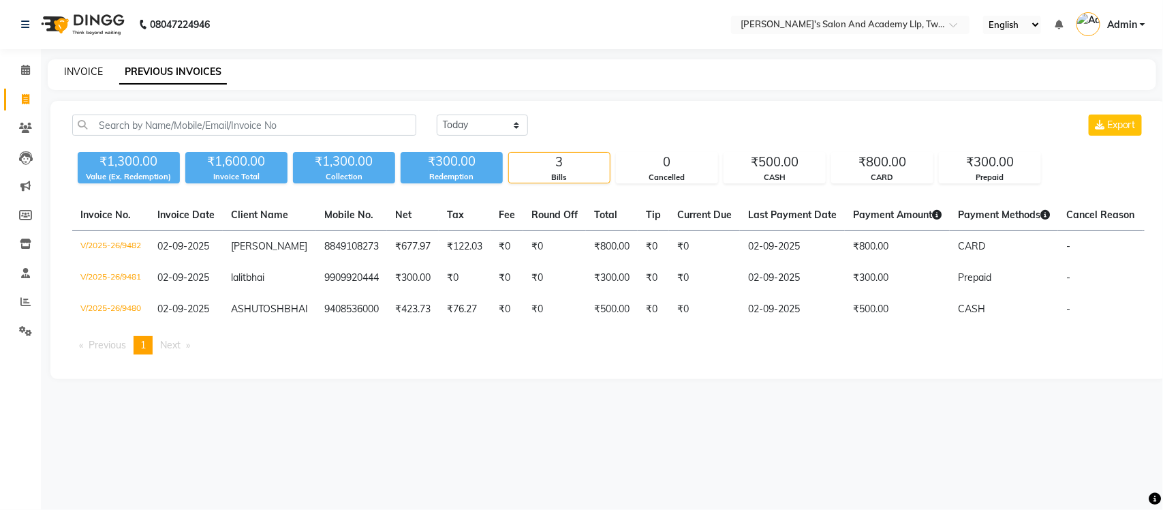
click at [95, 69] on link "INVOICE" at bounding box center [83, 71] width 39 height 12
select select "service"
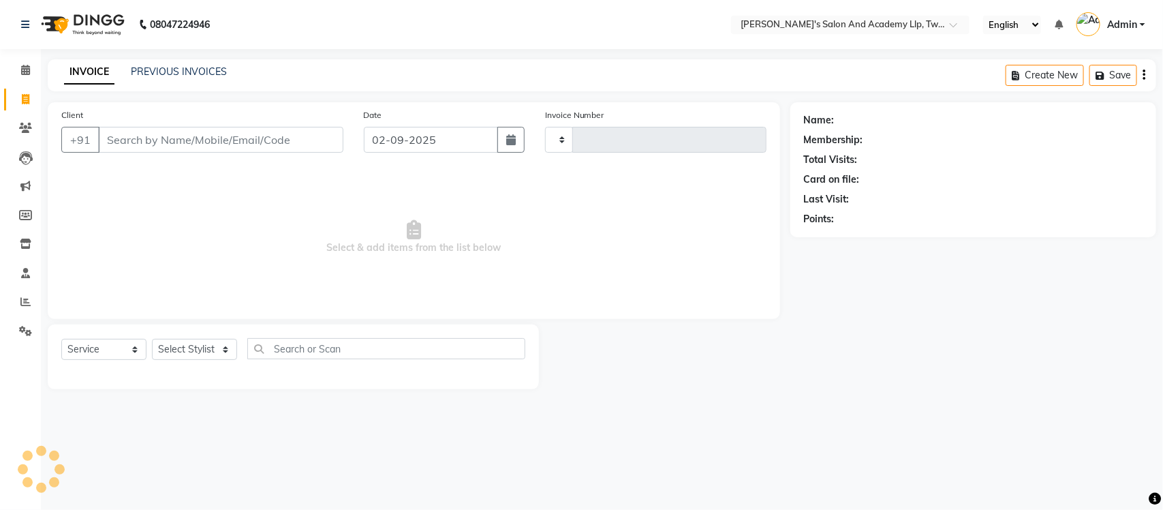
type input "9483"
select select "6985"
select select "membership"
click at [151, 76] on link "PREVIOUS INVOICES" at bounding box center [179, 71] width 96 height 12
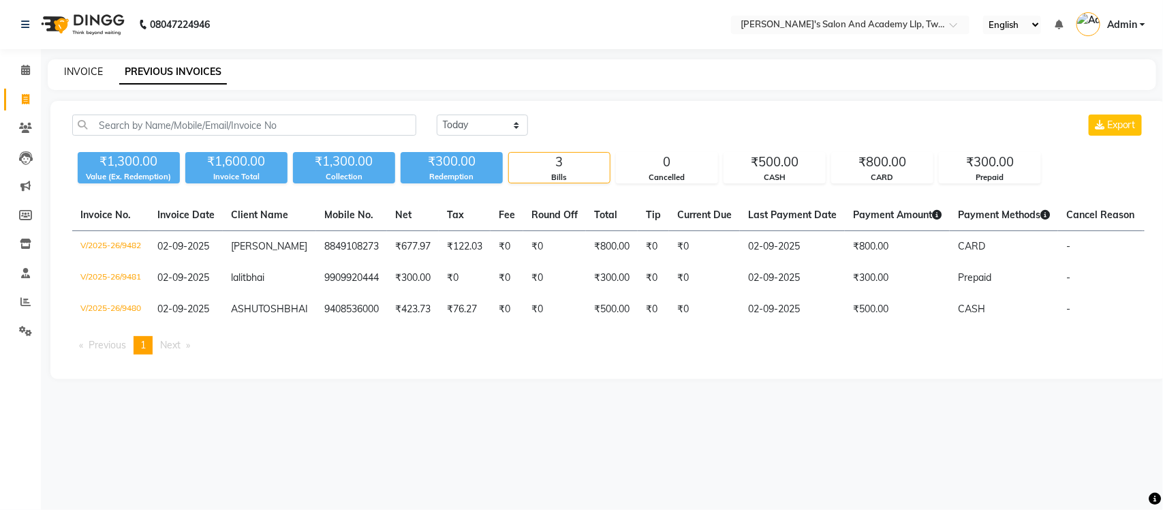
click at [91, 67] on link "INVOICE" at bounding box center [83, 71] width 39 height 12
select select "service"
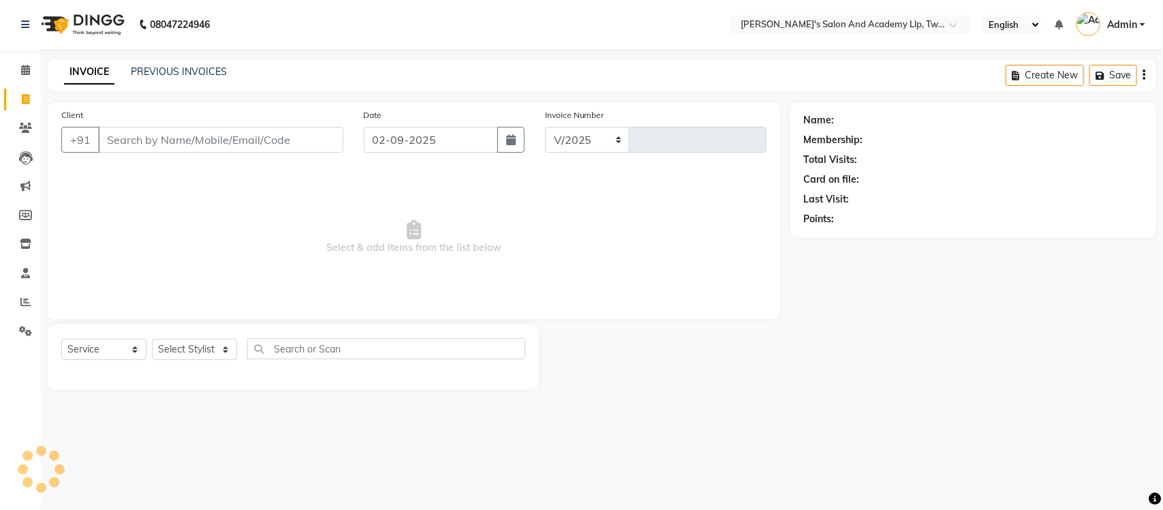
select select "6985"
type input "9483"
select select "membership"
click at [174, 69] on link "PREVIOUS INVOICES" at bounding box center [179, 71] width 96 height 12
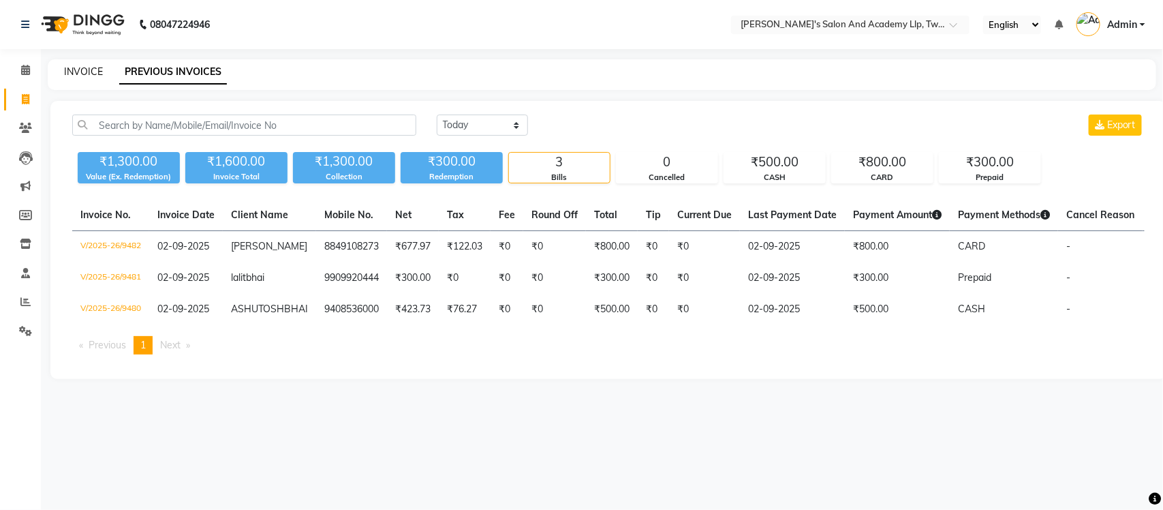
click at [93, 69] on link "INVOICE" at bounding box center [83, 71] width 39 height 12
select select "service"
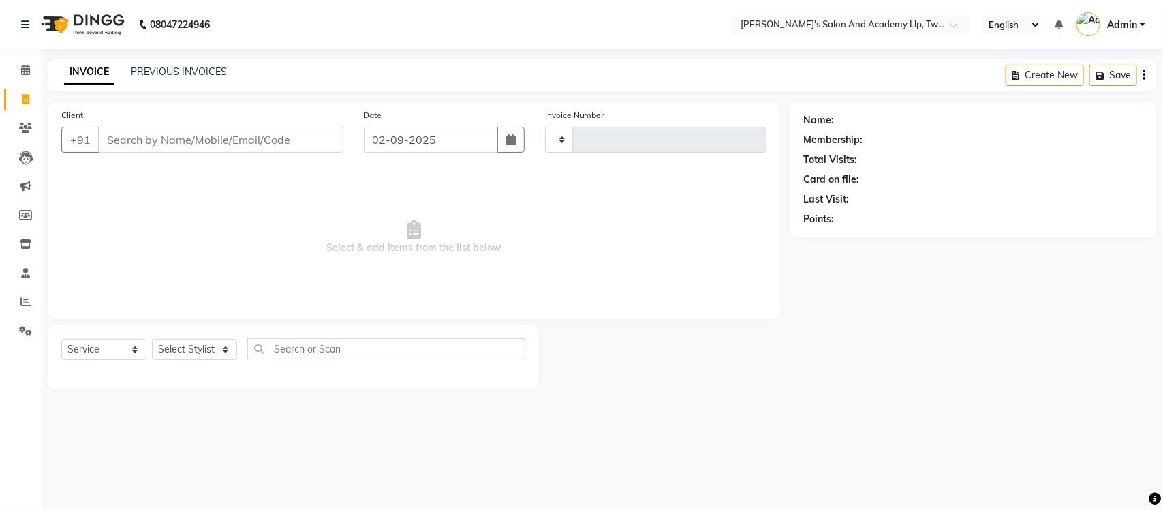
type input "9483"
select select "6985"
select select "membership"
drag, startPoint x: 19, startPoint y: 67, endPoint x: 25, endPoint y: 96, distance: 29.8
click at [19, 67] on span at bounding box center [26, 71] width 24 height 16
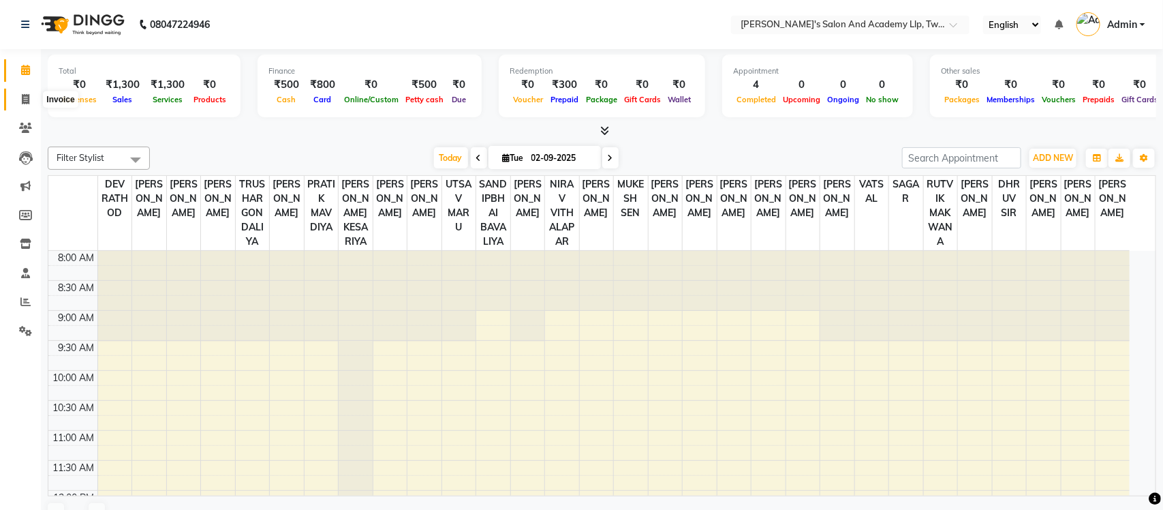
click at [25, 97] on icon at bounding box center [25, 99] width 7 height 10
select select "service"
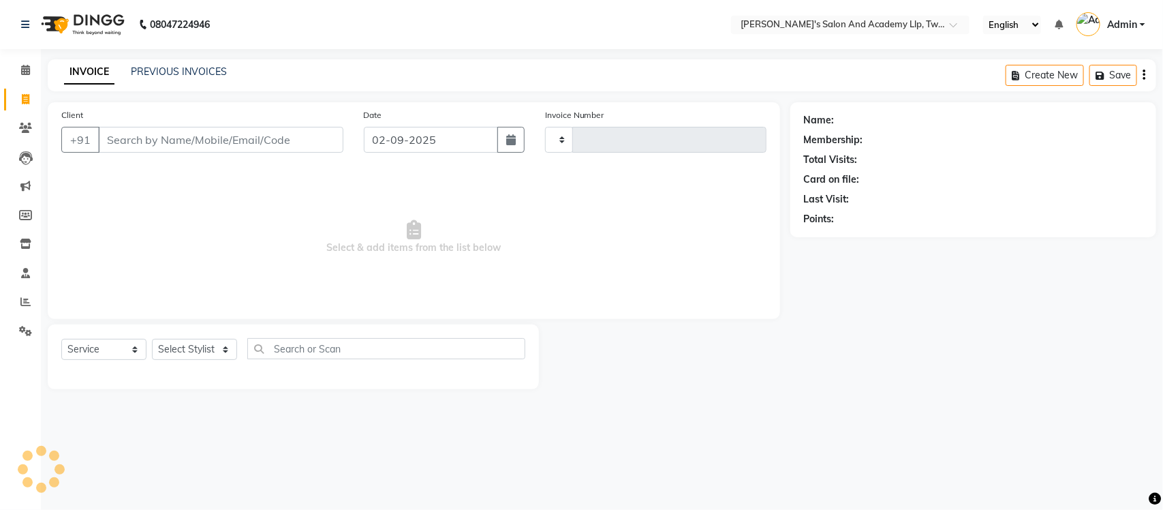
type input "9483"
select select "6985"
click at [201, 66] on link "PREVIOUS INVOICES" at bounding box center [179, 71] width 96 height 12
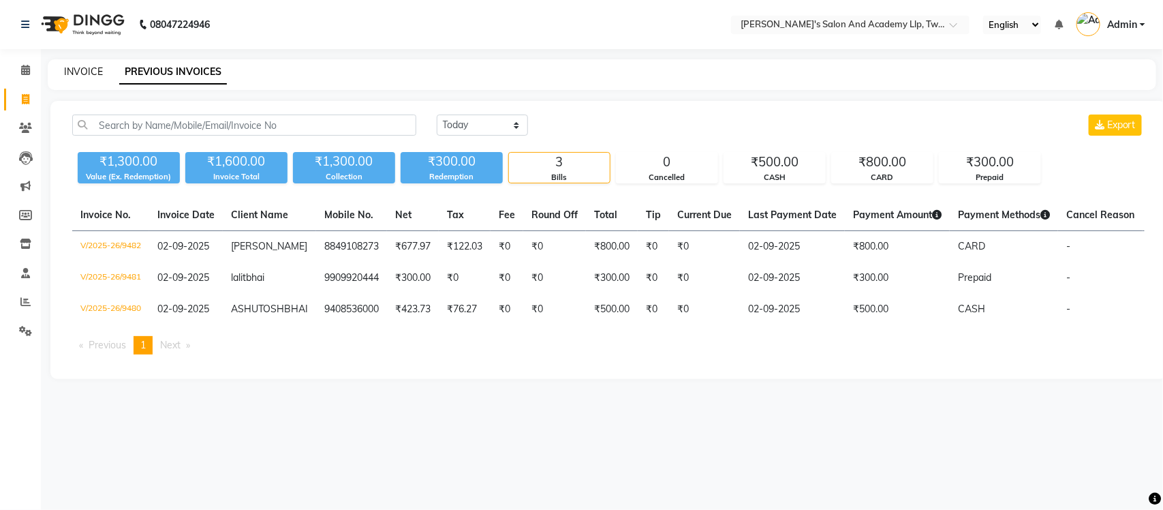
click at [80, 72] on link "INVOICE" at bounding box center [83, 71] width 39 height 12
select select "service"
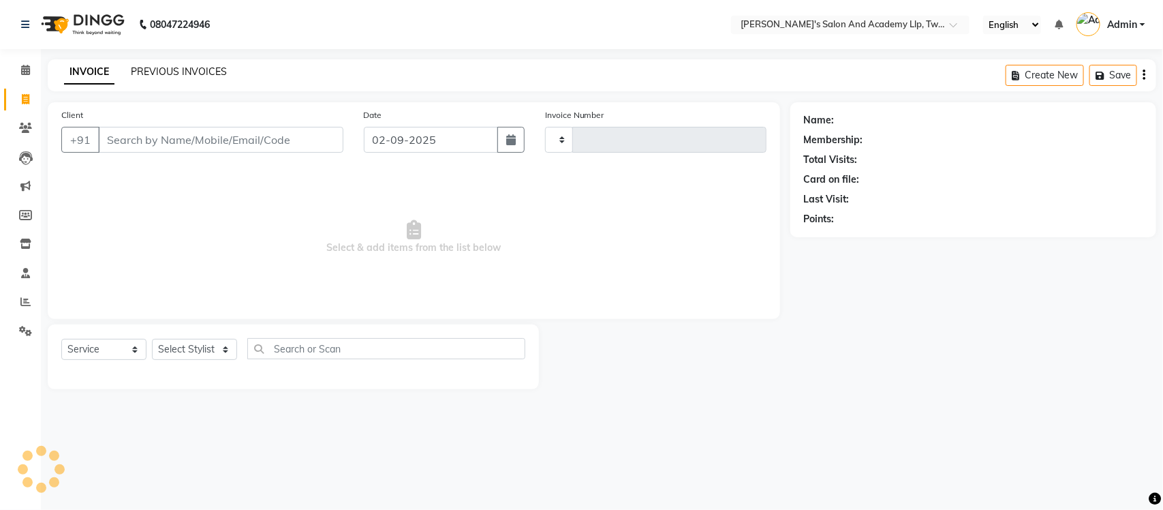
type input "9483"
select select "6985"
click at [215, 72] on link "PREVIOUS INVOICES" at bounding box center [179, 71] width 96 height 12
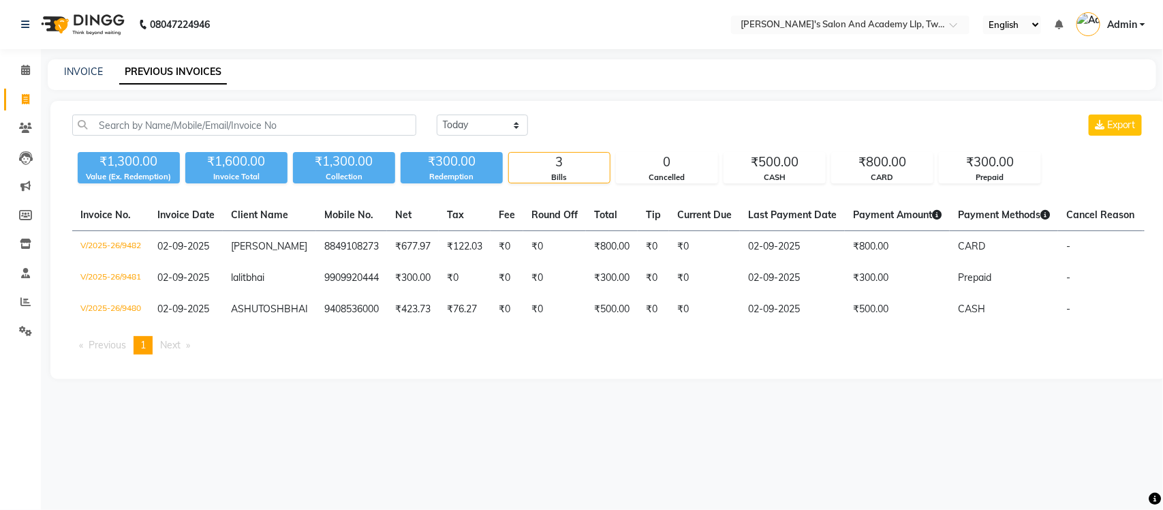
click at [1125, 28] on span "Admin" at bounding box center [1122, 25] width 30 height 14
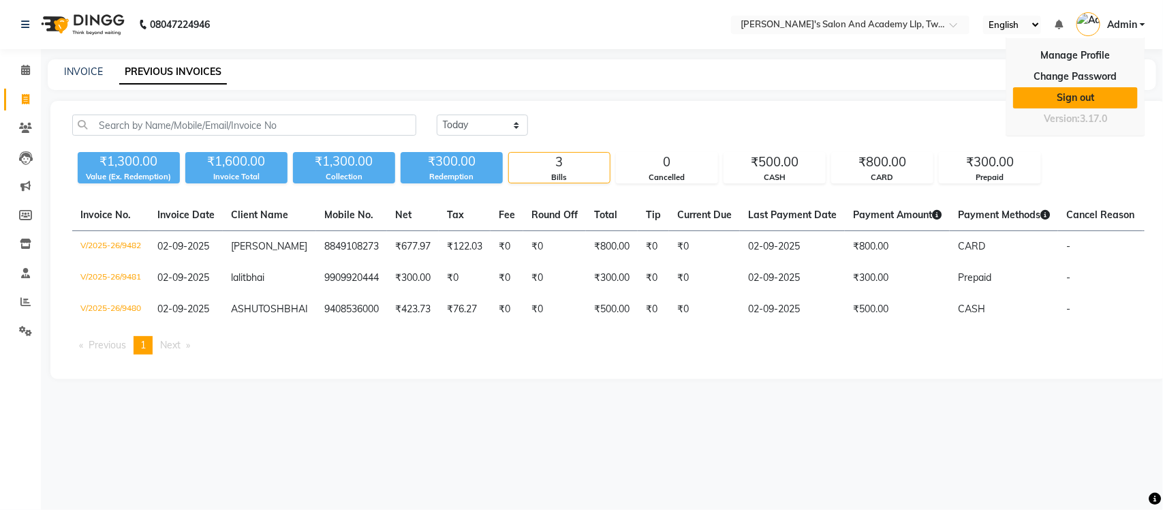
click at [1110, 100] on link "Sign out" at bounding box center [1075, 97] width 125 height 21
